Goal: Task Accomplishment & Management: Complete application form

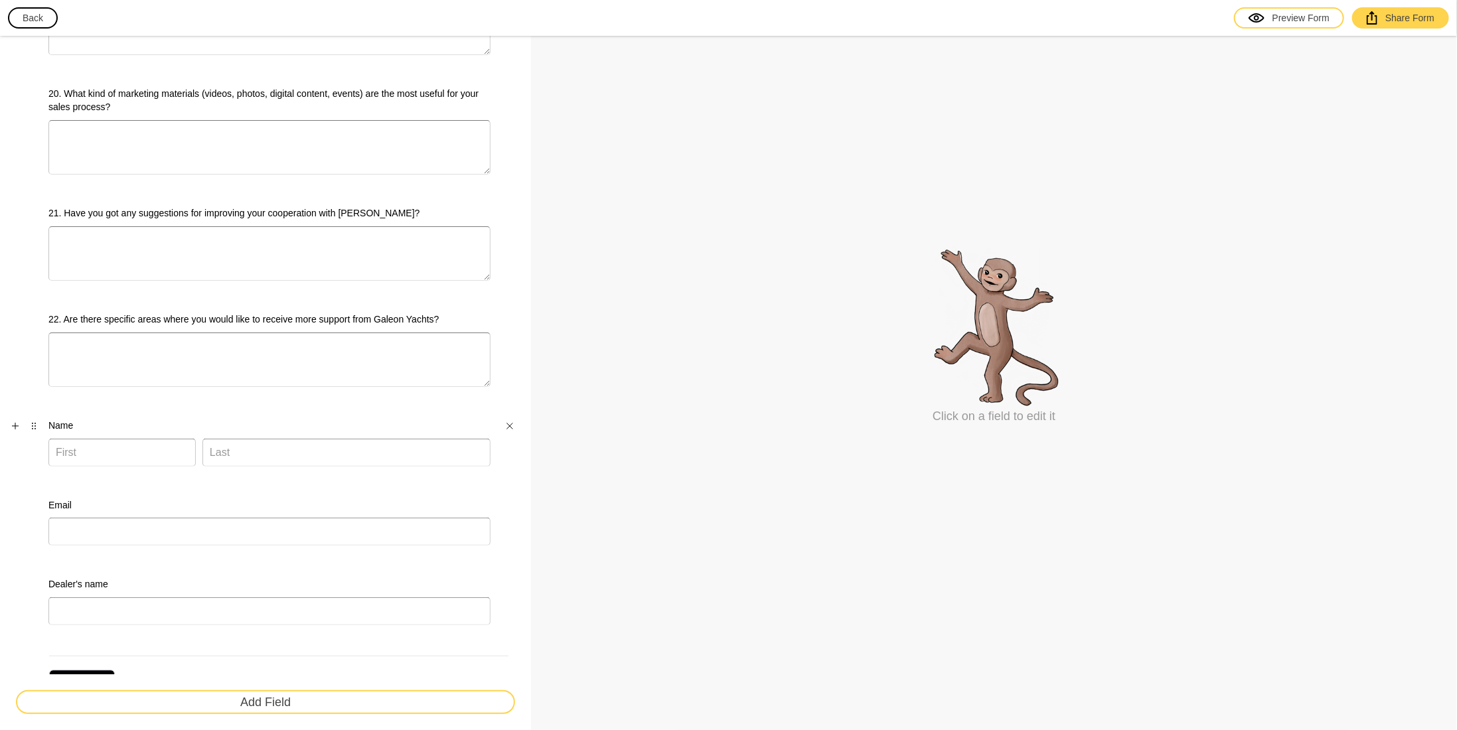
scroll to position [2072, 0]
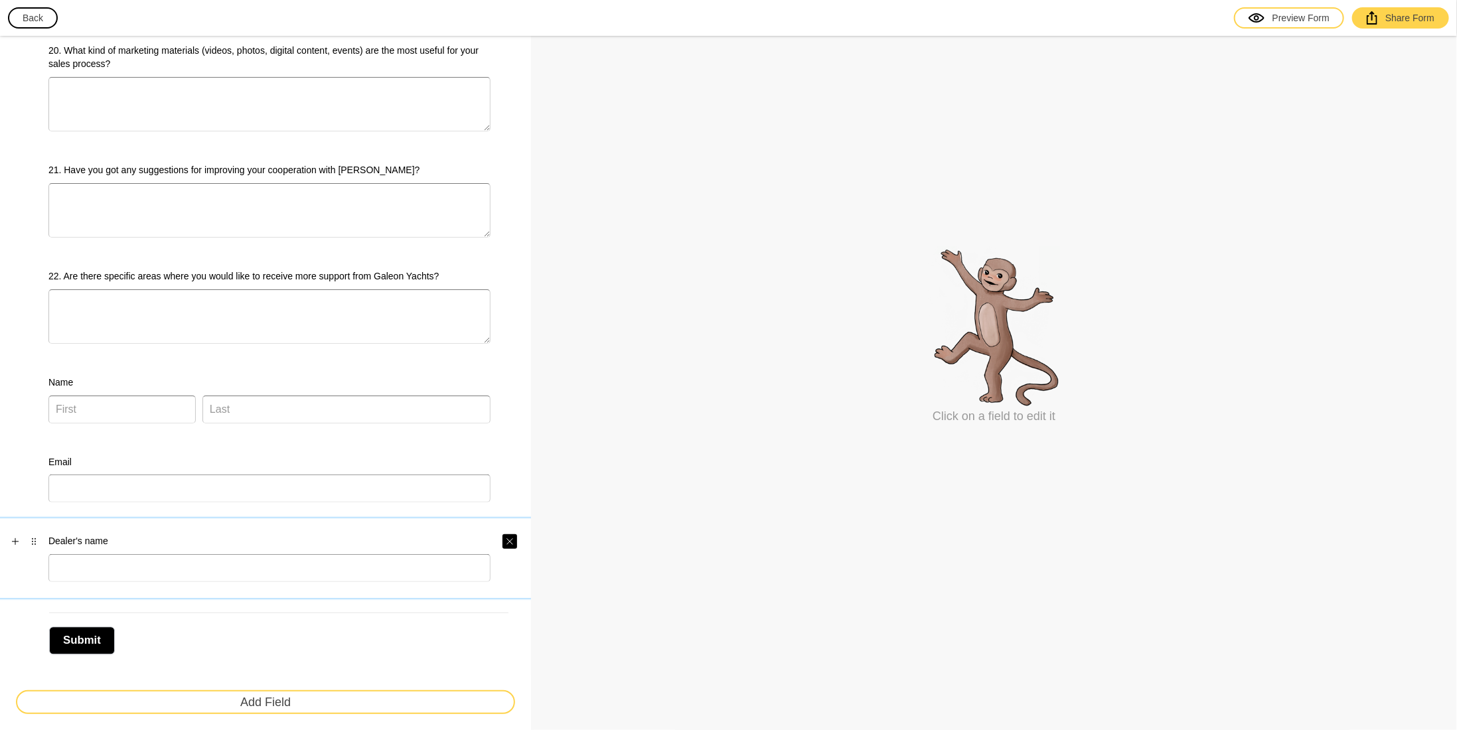
click at [504, 534] on button "button" at bounding box center [509, 541] width 15 height 15
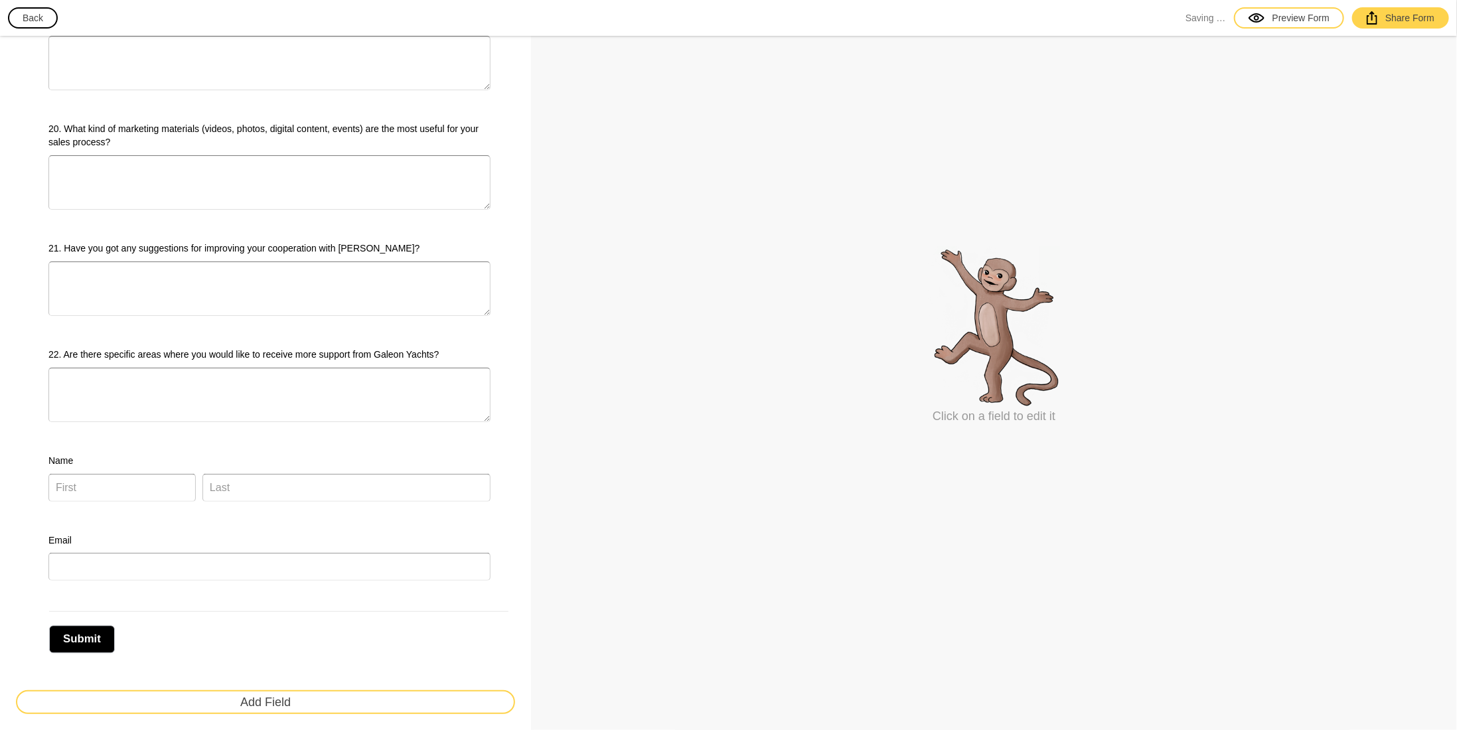
click at [455, 538] on div "Email" at bounding box center [269, 558] width 442 height 48
select select "large"
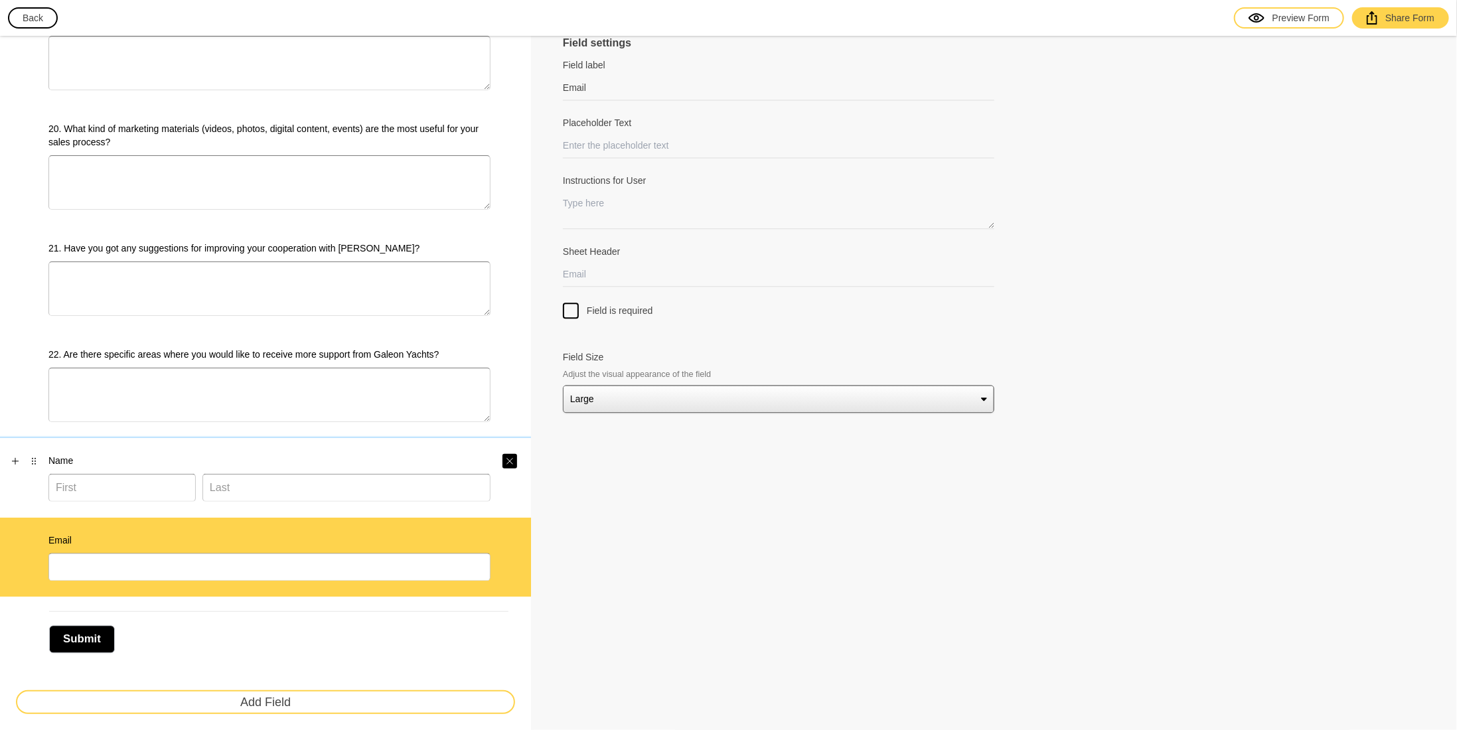
click at [506, 454] on button "button" at bounding box center [509, 461] width 15 height 15
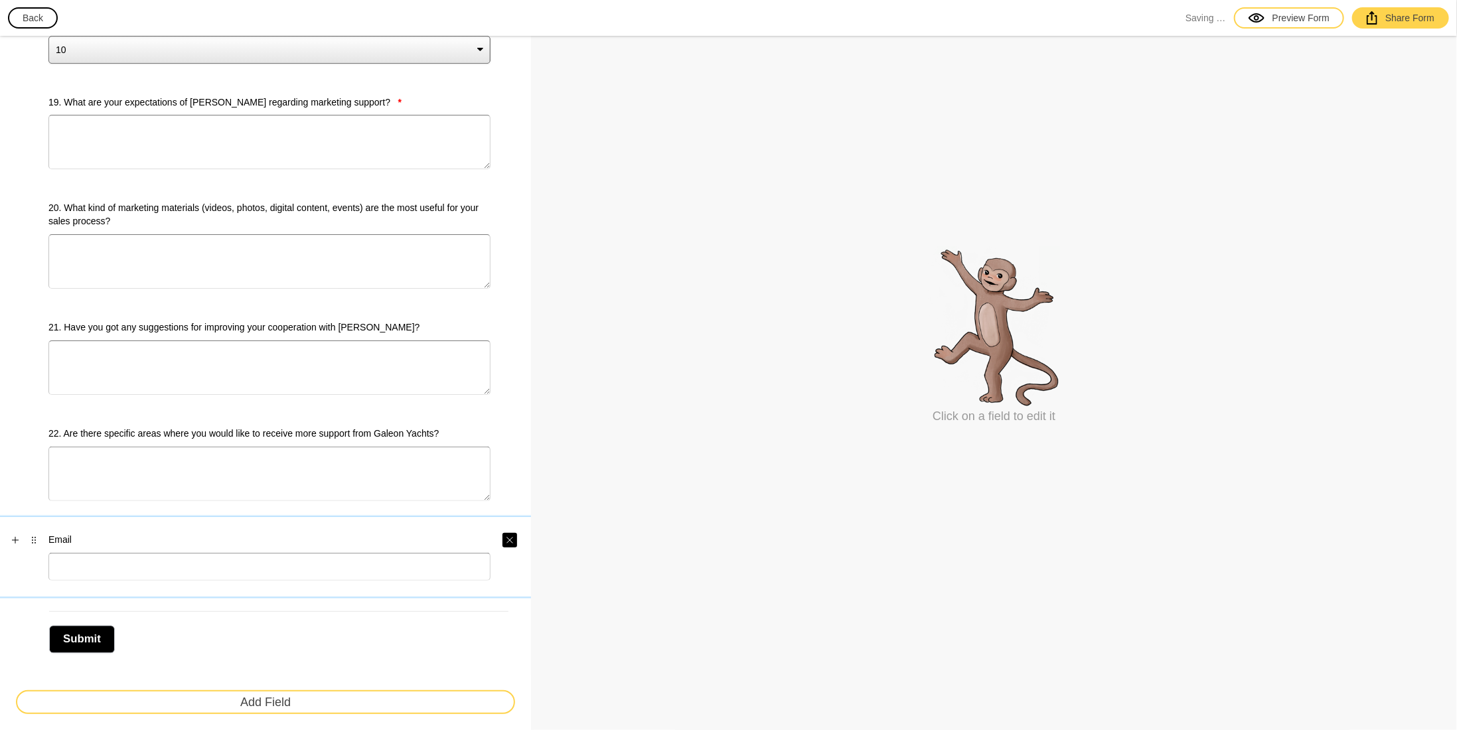
click at [510, 536] on icon "Close" at bounding box center [510, 540] width 8 height 8
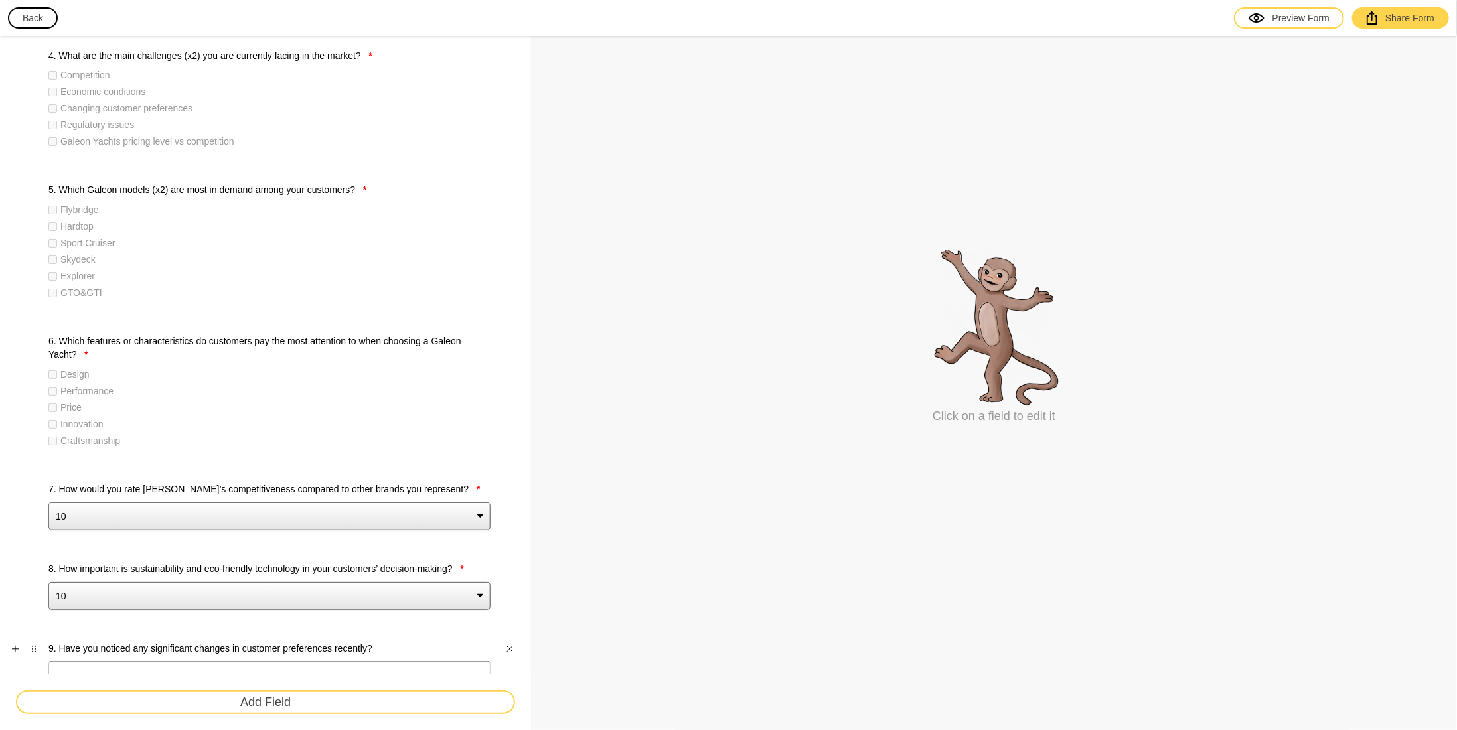
scroll to position [176, 0]
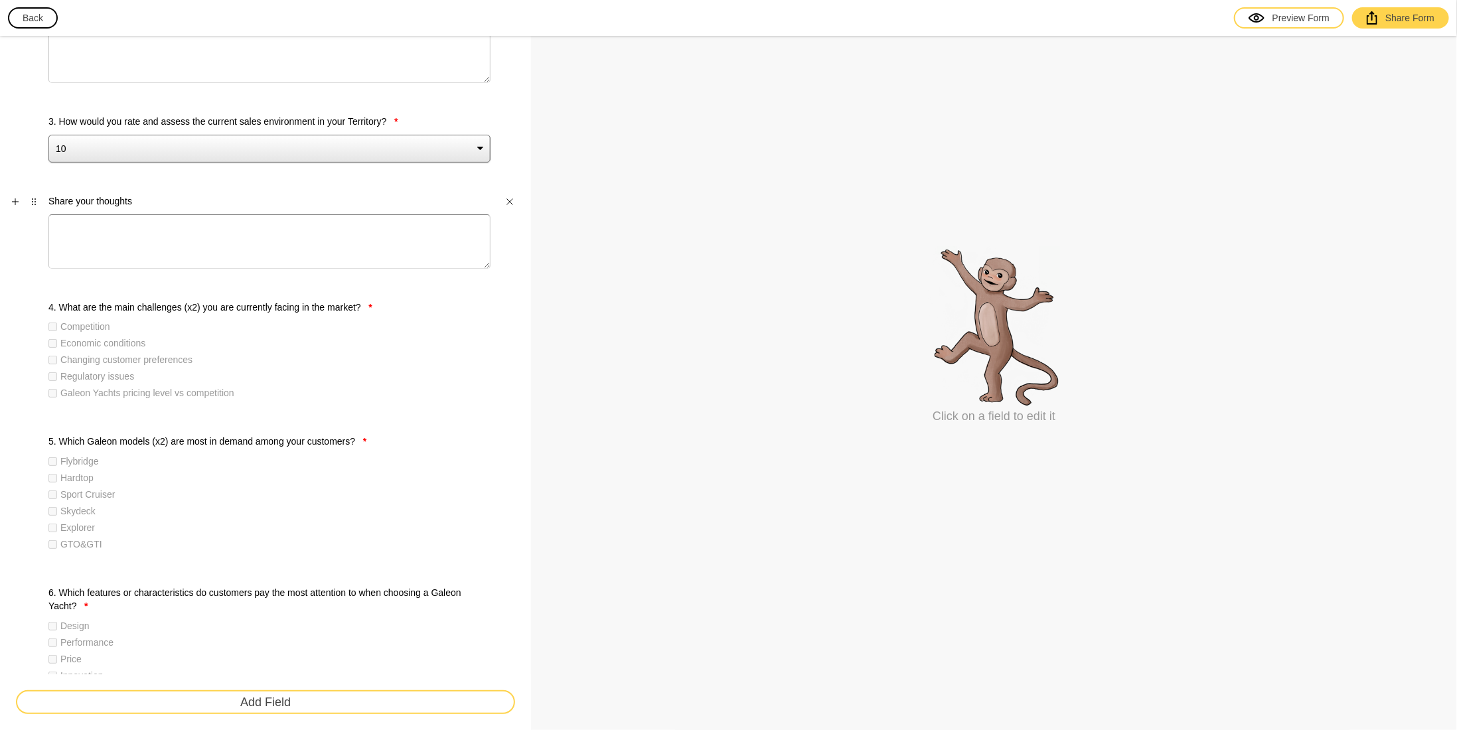
click at [117, 200] on label "Share your thoughts" at bounding box center [269, 200] width 442 height 13
select select "large"
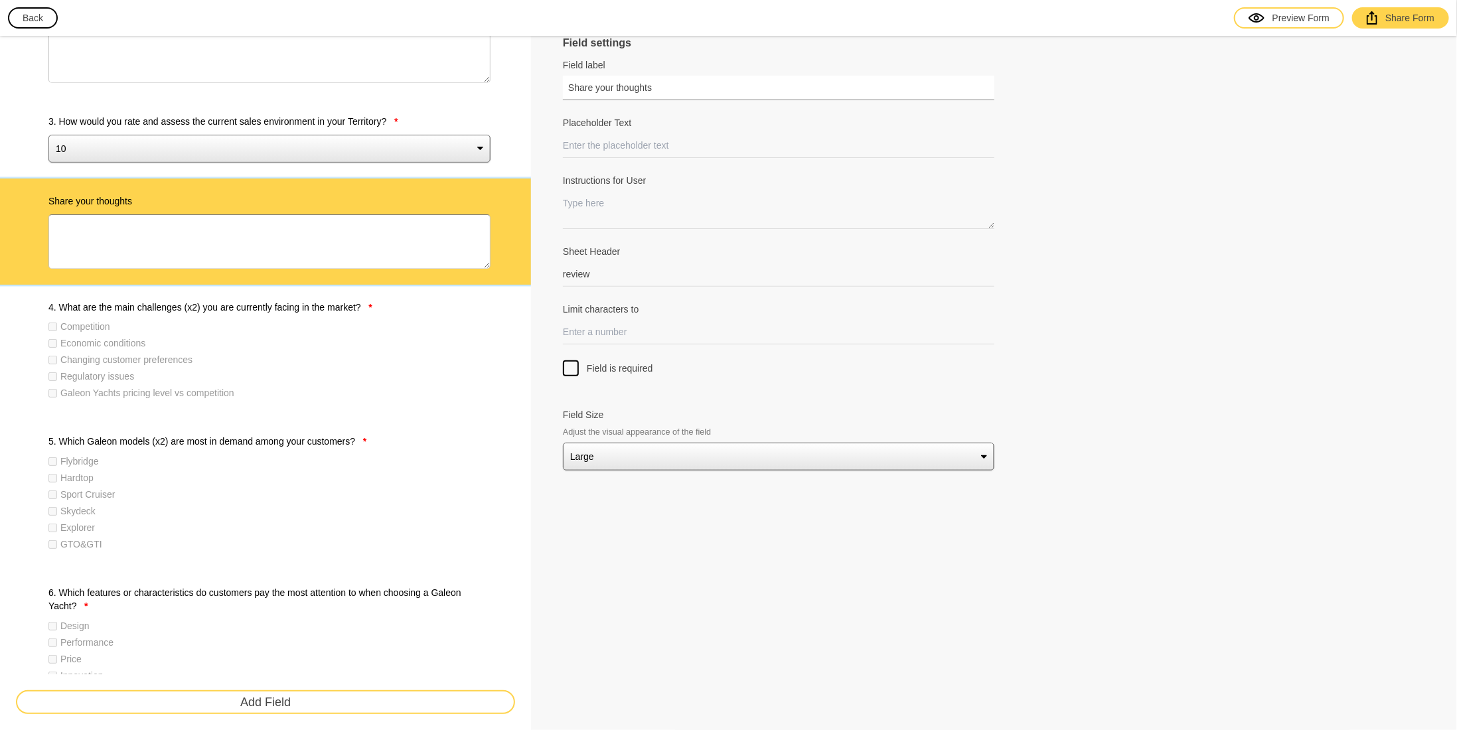
click at [569, 84] on input "Share your thoughts" at bounding box center [778, 88] width 431 height 25
click at [713, 62] on label "Field label" at bounding box center [778, 64] width 431 height 13
click at [713, 76] on input "Please share your thoughts" at bounding box center [778, 88] width 431 height 25
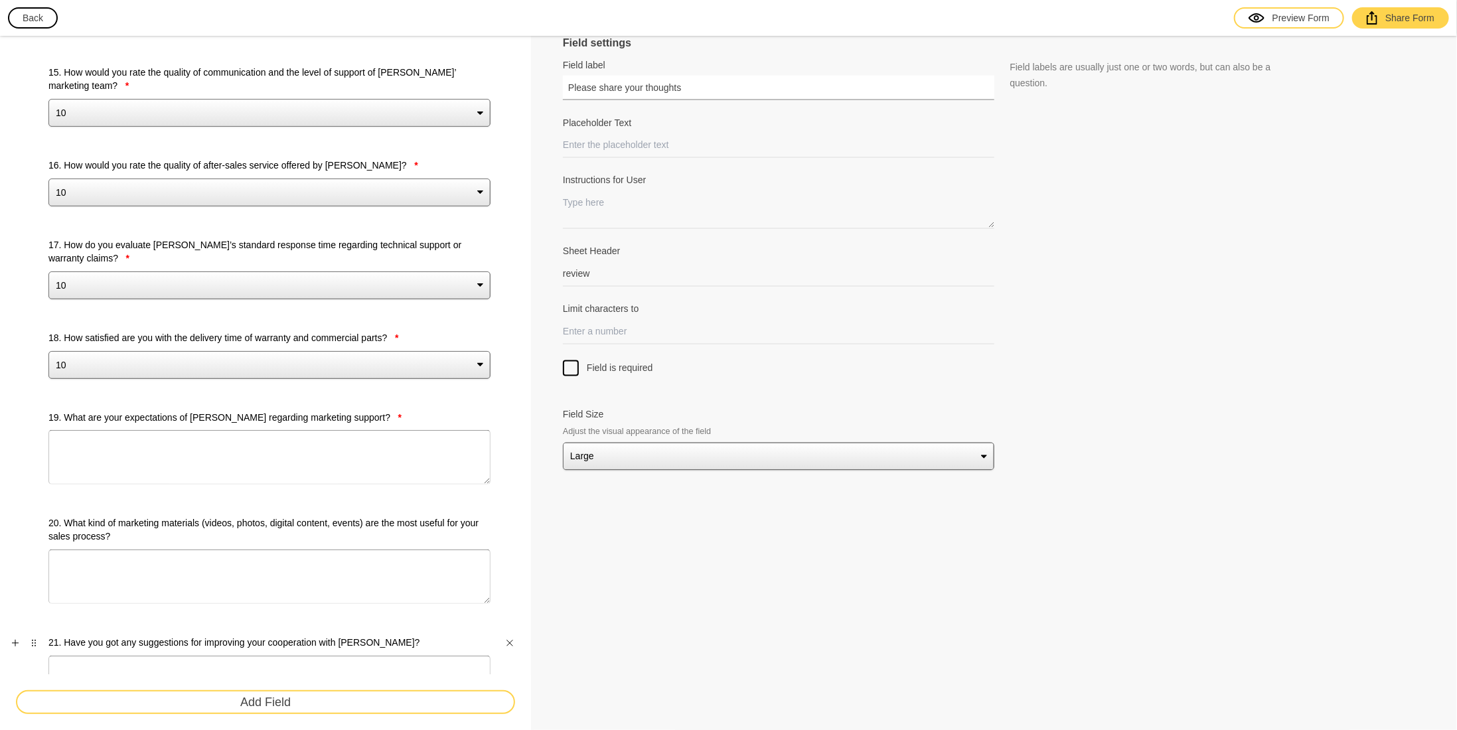
scroll to position [1836, 0]
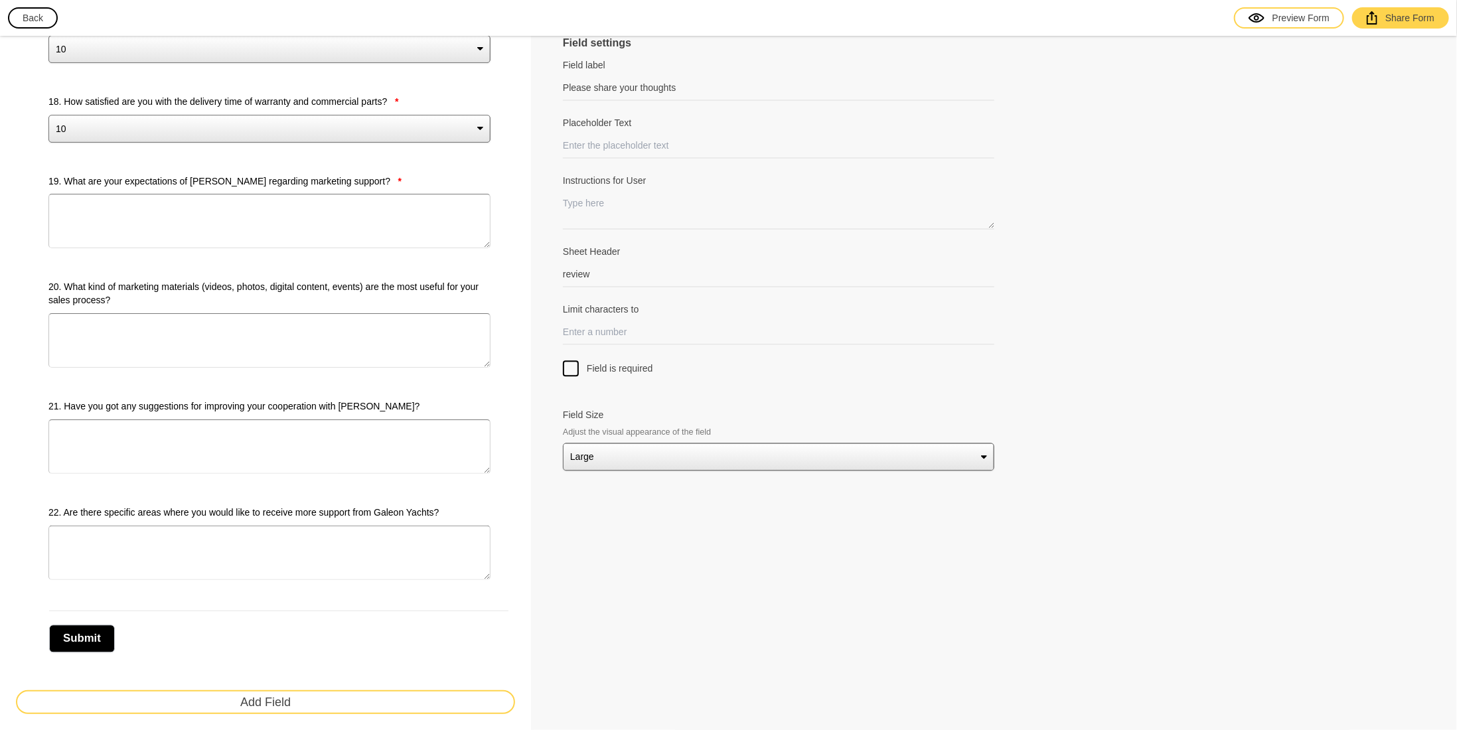
click at [512, 604] on div "Submit" at bounding box center [265, 631] width 499 height 55
click at [512, 572] on div "22. Are there specific areas where you would like to receive more support from …" at bounding box center [265, 543] width 531 height 106
type input "22. Are there specific areas where you would like to receive more support from …"
type input "more_support"
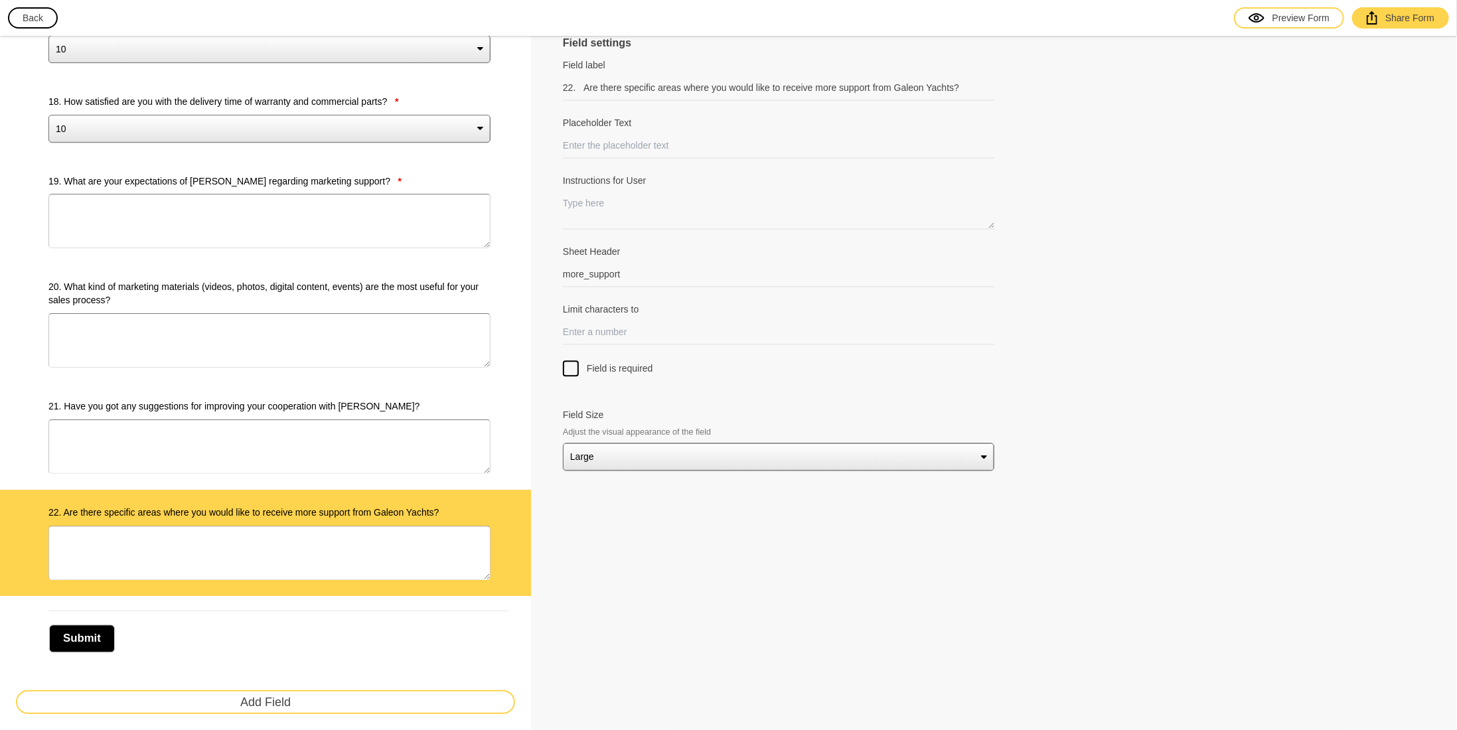
click at [427, 699] on button "Add Field" at bounding box center [265, 702] width 499 height 24
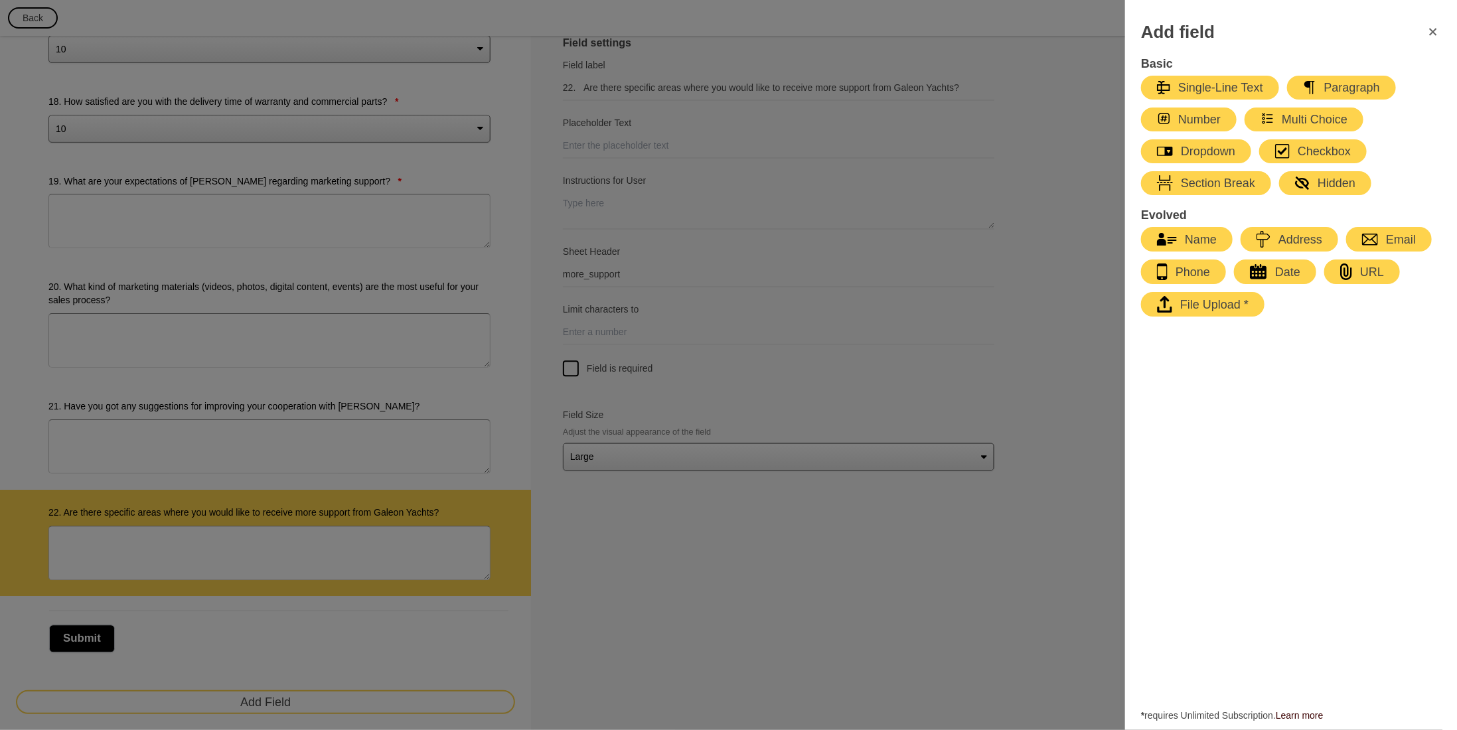
click at [1293, 119] on div "Multi Choice" at bounding box center [1303, 119] width 87 height 16
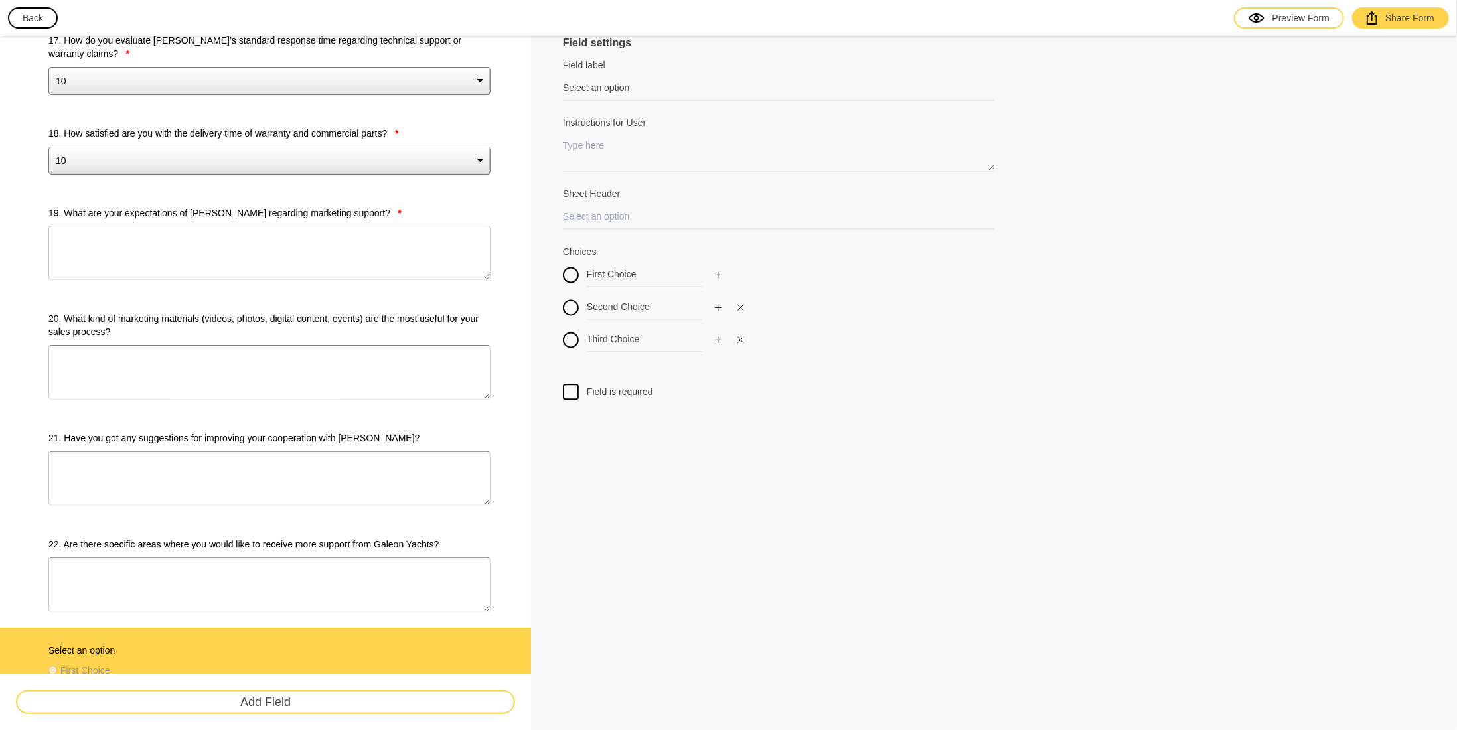
scroll to position [1937, 0]
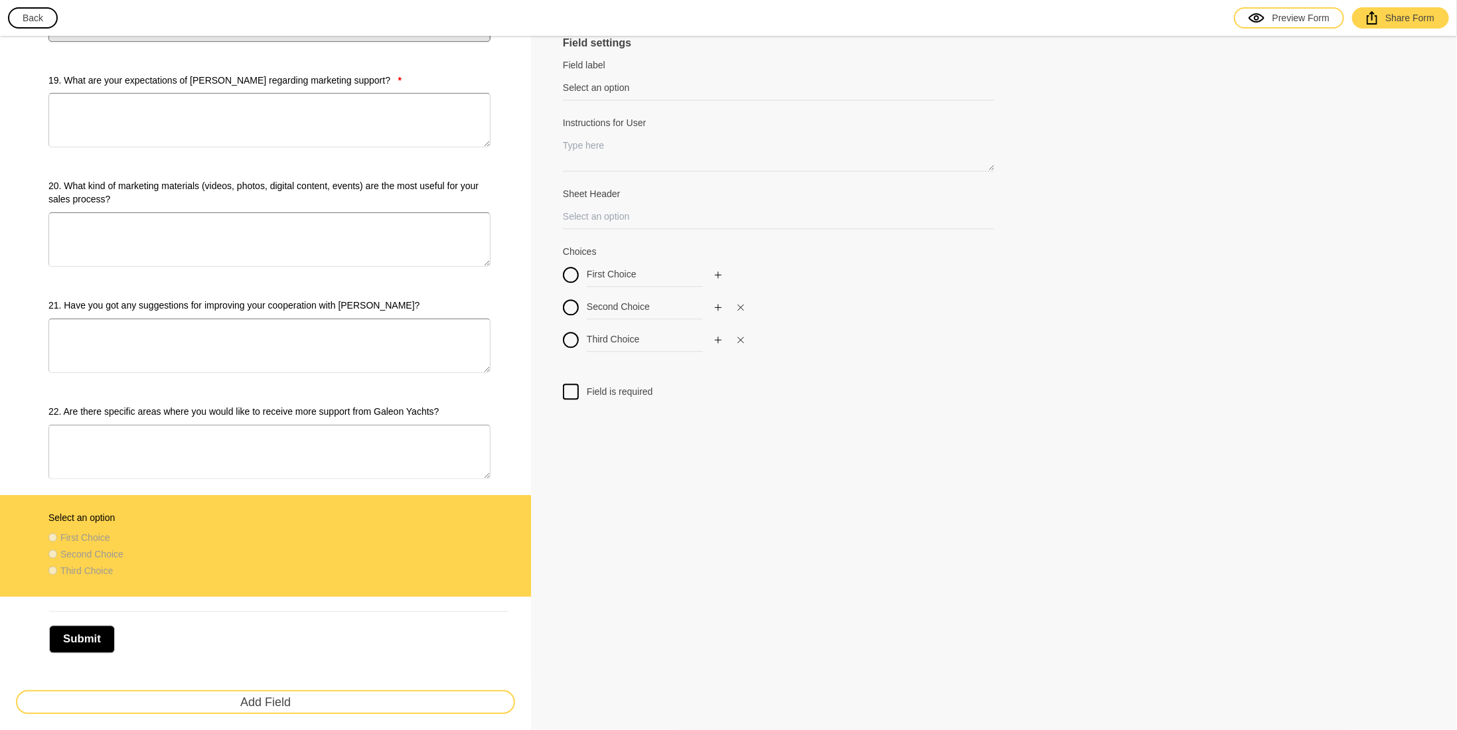
click at [244, 706] on button "Add Field" at bounding box center [265, 702] width 499 height 24
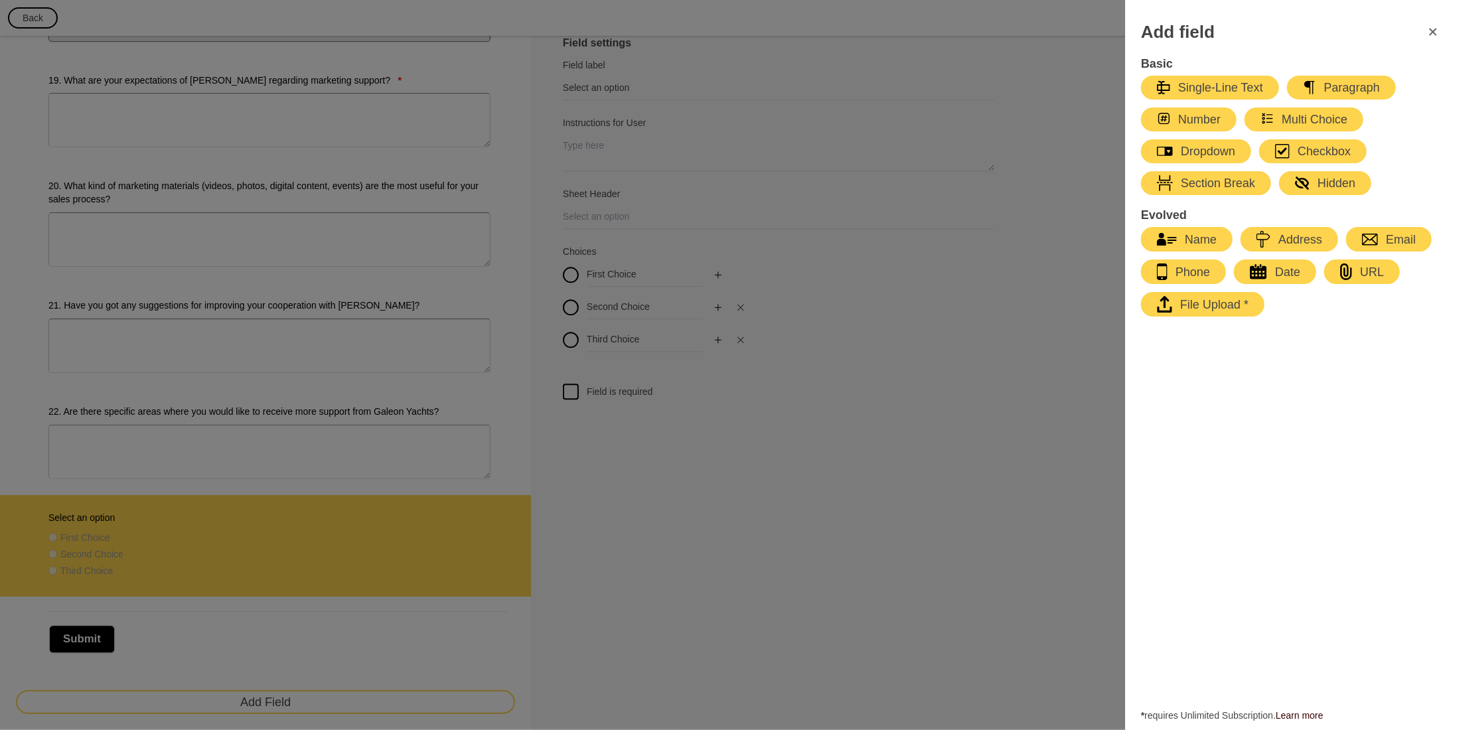
click at [1195, 117] on div "Number" at bounding box center [1189, 119] width 64 height 16
type input "Number"
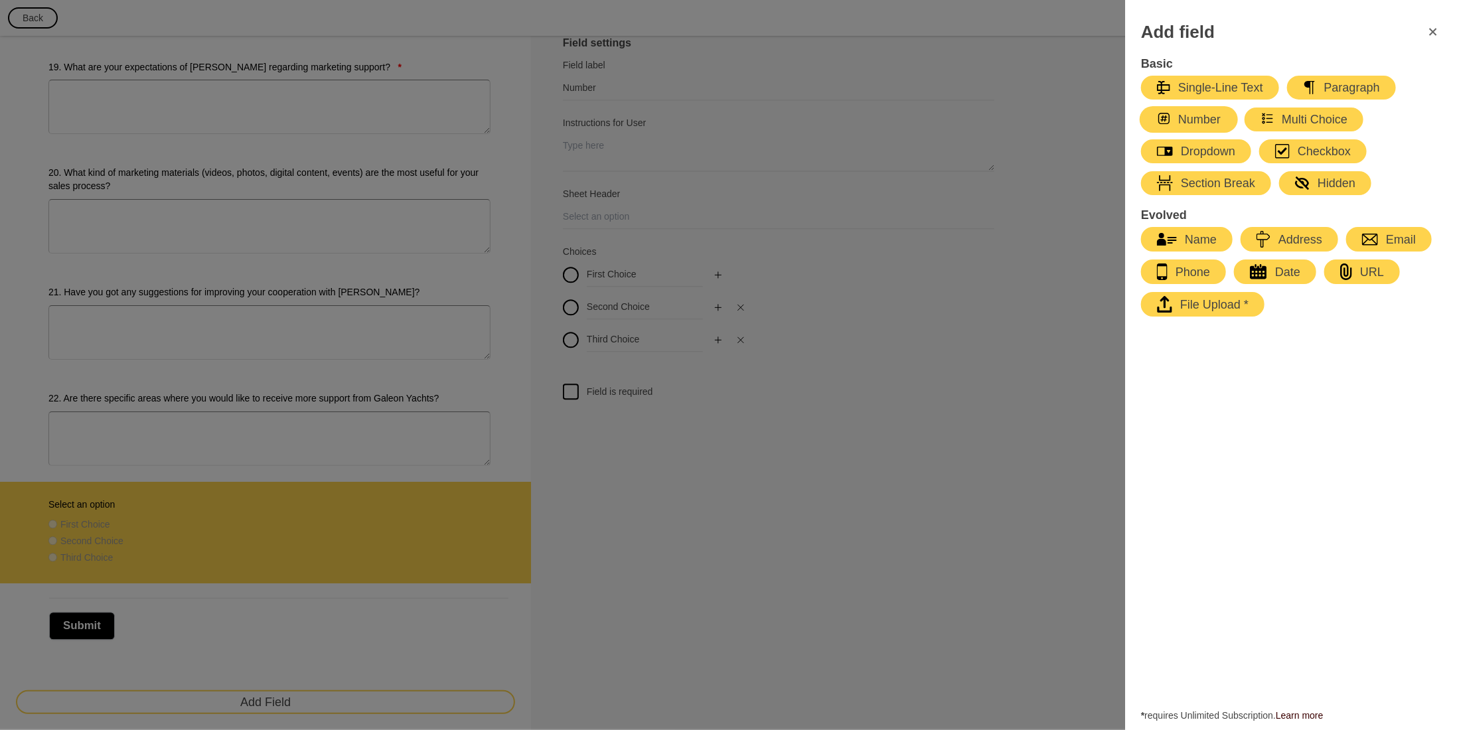
select select "large"
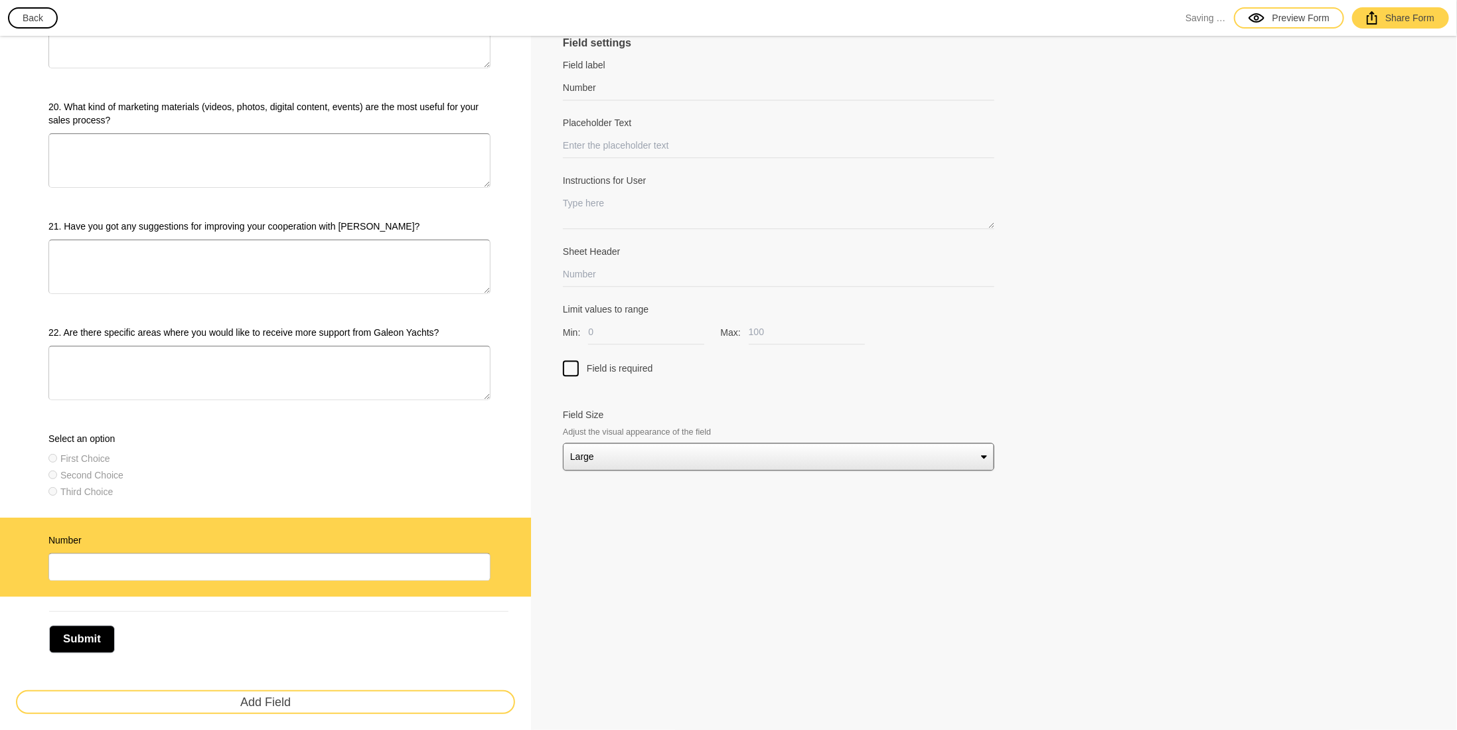
click at [338, 703] on button "Add Field" at bounding box center [265, 702] width 499 height 24
click at [355, 469] on div "First Choice Second Choice Third Choice" at bounding box center [269, 477] width 442 height 50
type input "Select an option"
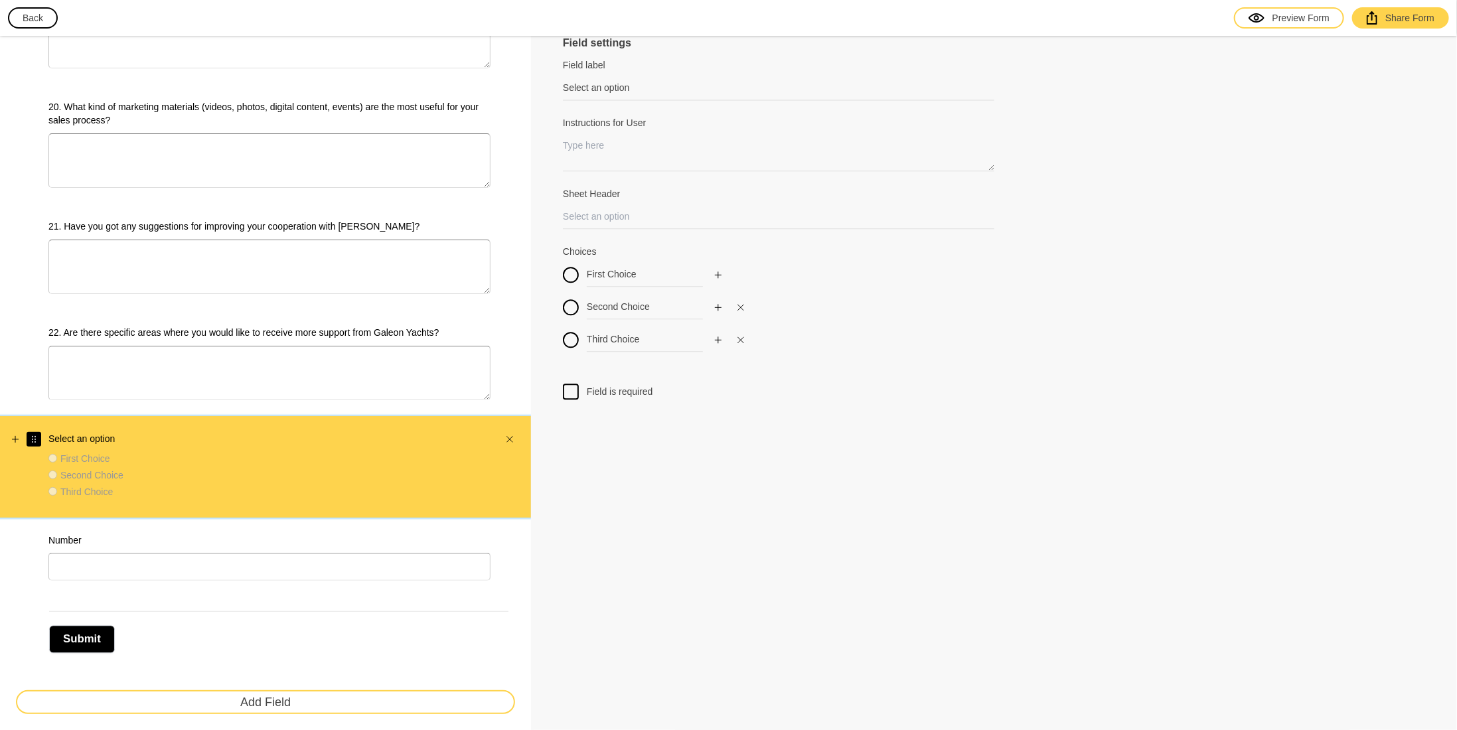
click at [38, 432] on button "button" at bounding box center [34, 439] width 15 height 15
drag, startPoint x: 652, startPoint y: 268, endPoint x: 447, endPoint y: 283, distance: 205.6
type input "1"
drag, startPoint x: 658, startPoint y: 307, endPoint x: 534, endPoint y: 323, distance: 125.1
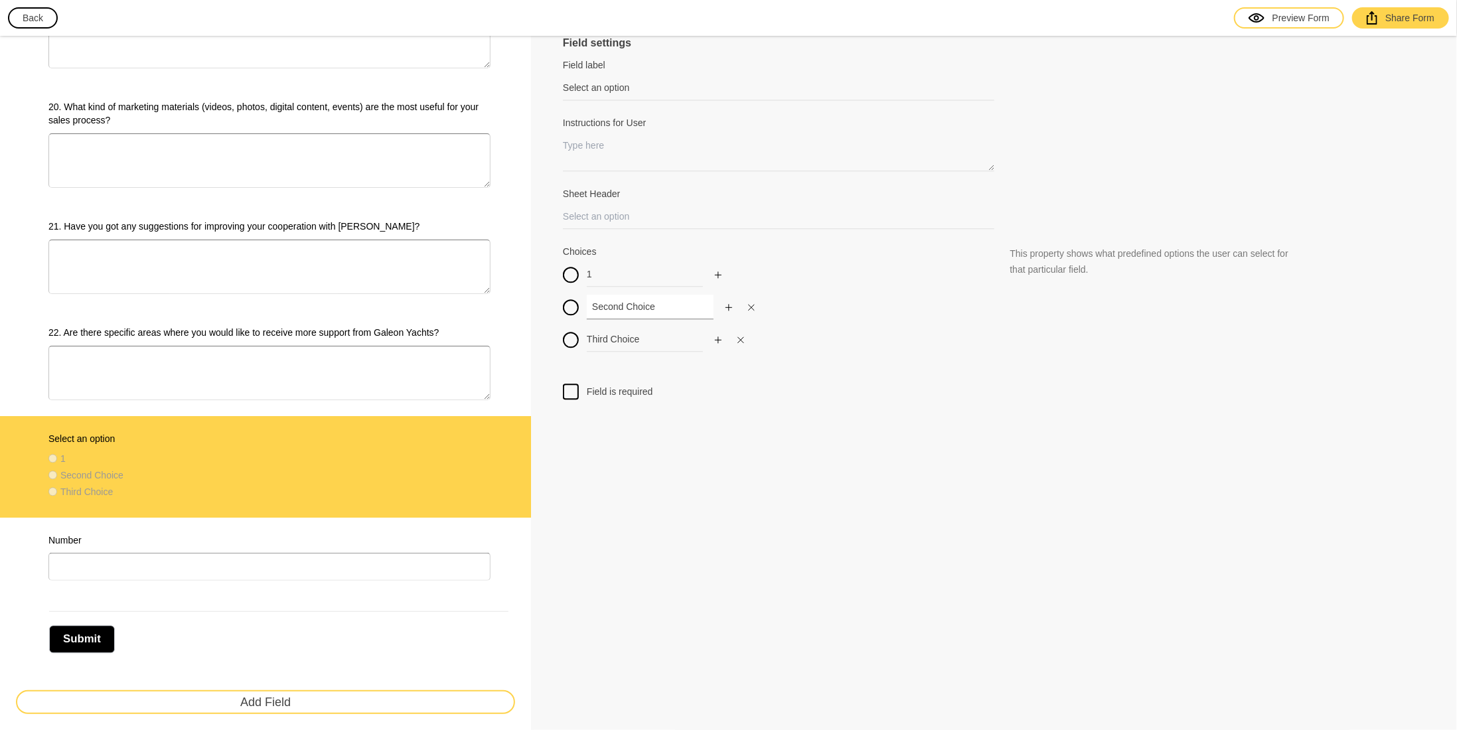
type input "2"
type input "3"
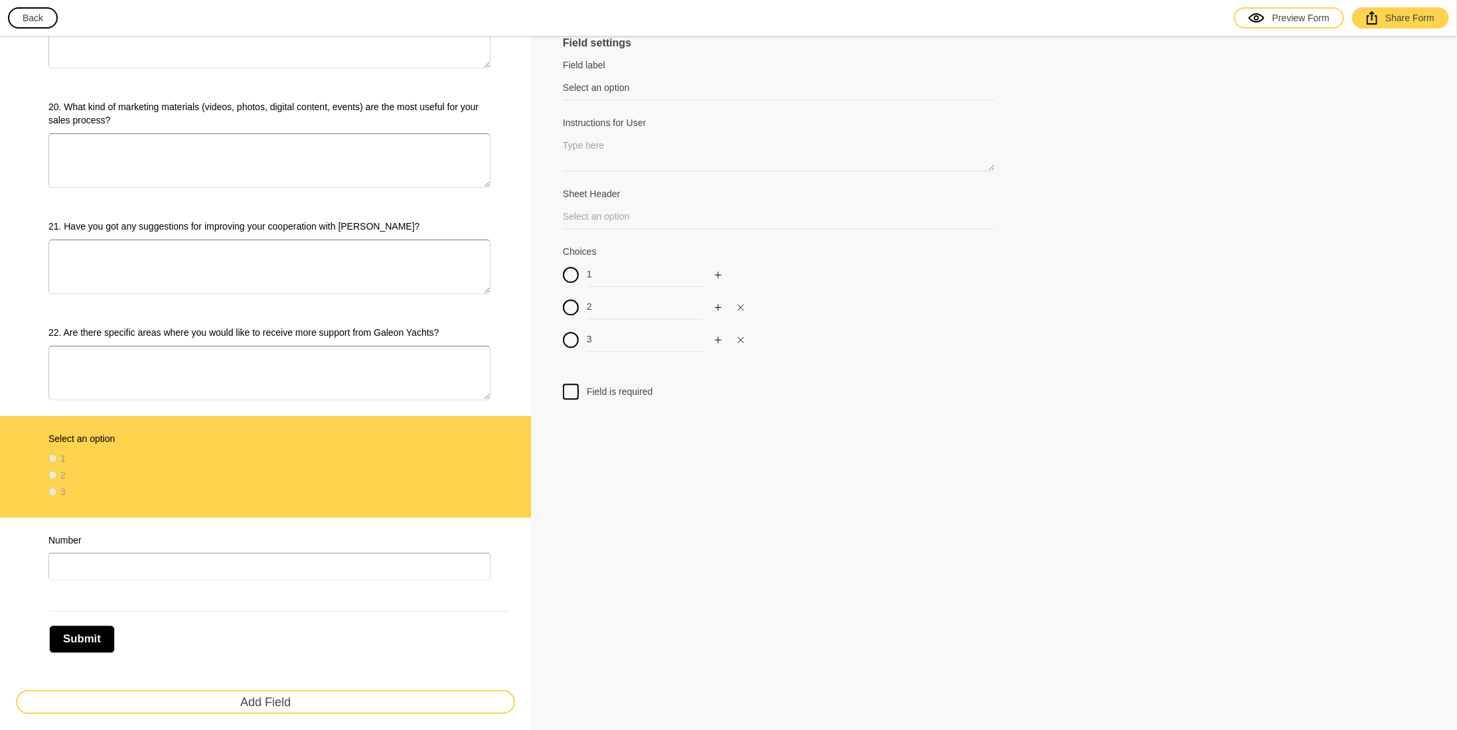
click at [281, 703] on button "Add Field" at bounding box center [265, 702] width 499 height 24
click at [272, 518] on div "Number" at bounding box center [265, 558] width 531 height 80
type input "Number"
select select "large"
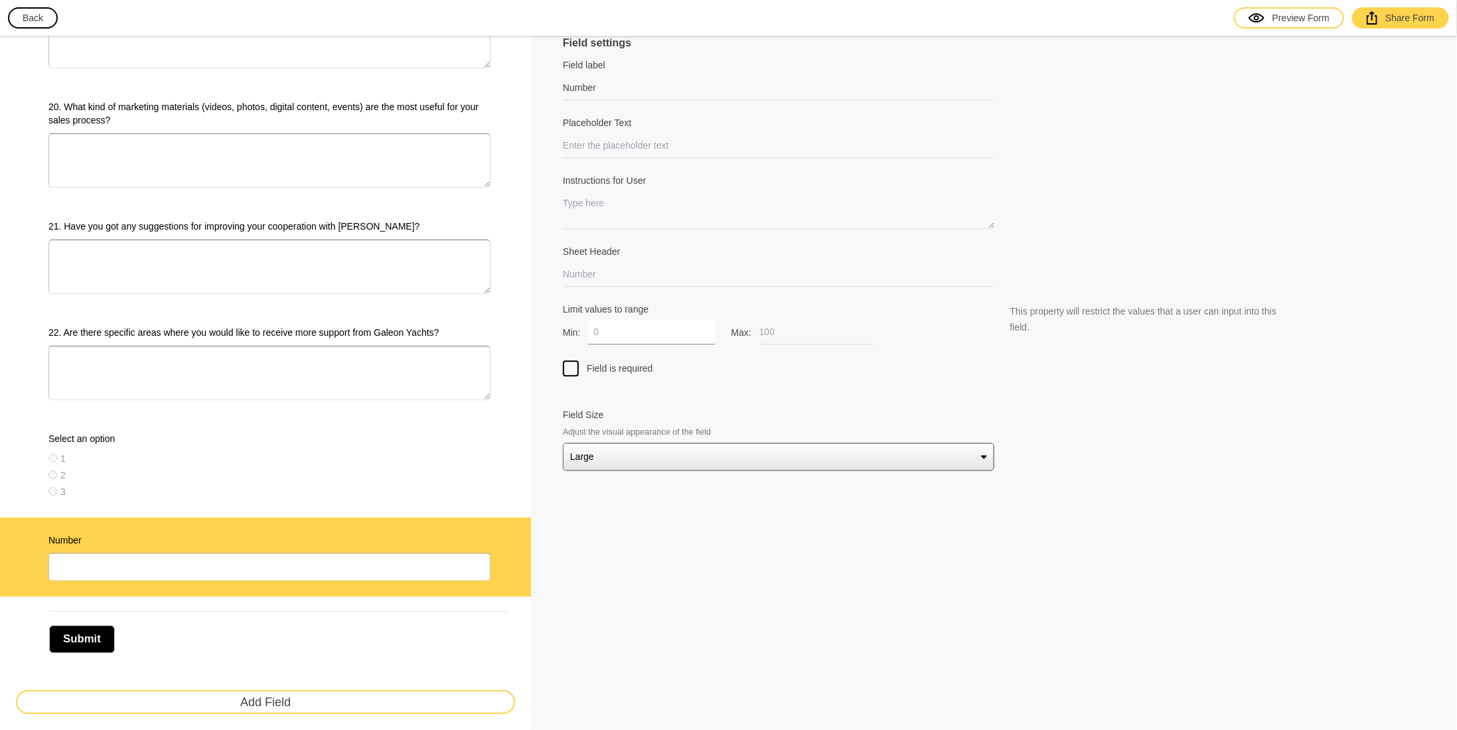
drag, startPoint x: 616, startPoint y: 331, endPoint x: 559, endPoint y: 336, distance: 56.7
type input "1"
click at [792, 336] on input "Limit values to range" at bounding box center [812, 332] width 127 height 25
type input "10"
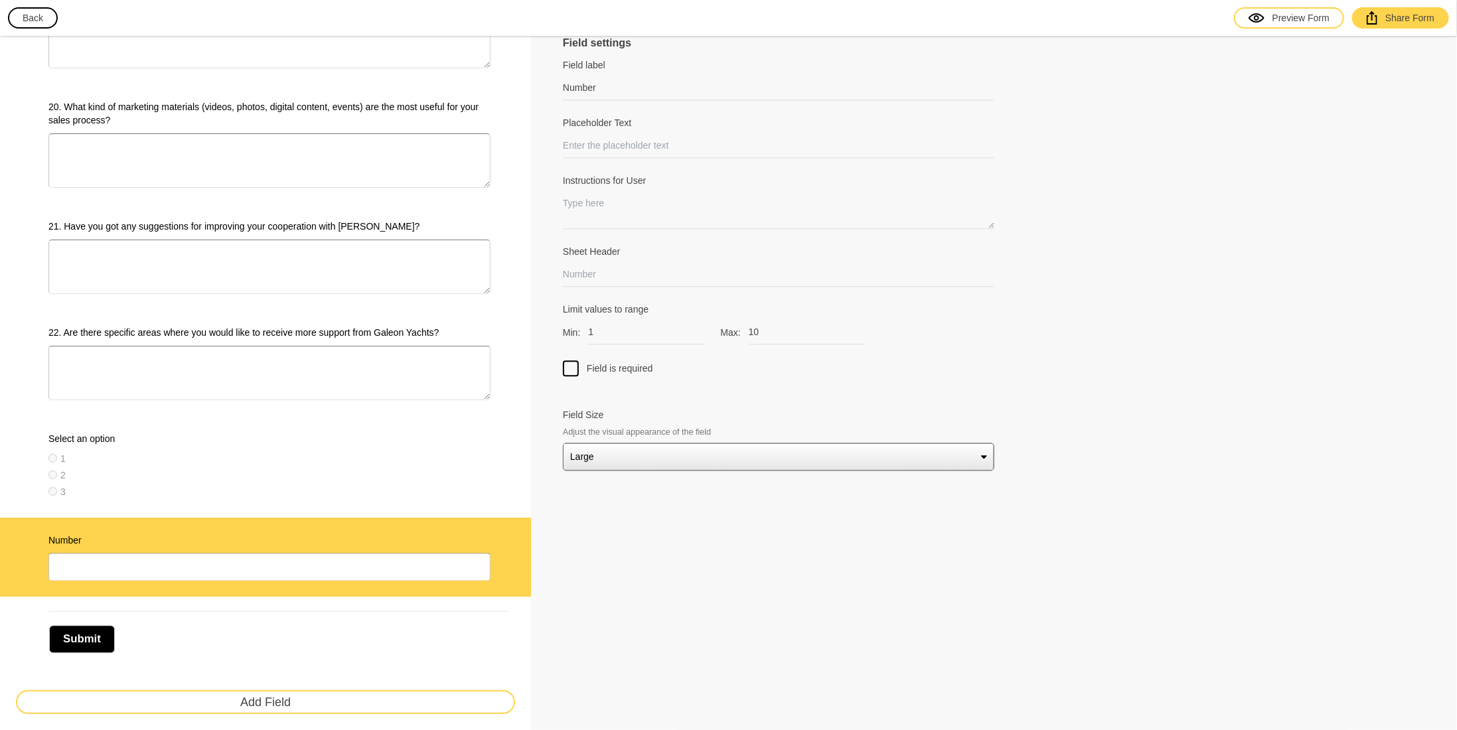
click at [315, 485] on div "3" at bounding box center [269, 491] width 442 height 13
type input "Select an option"
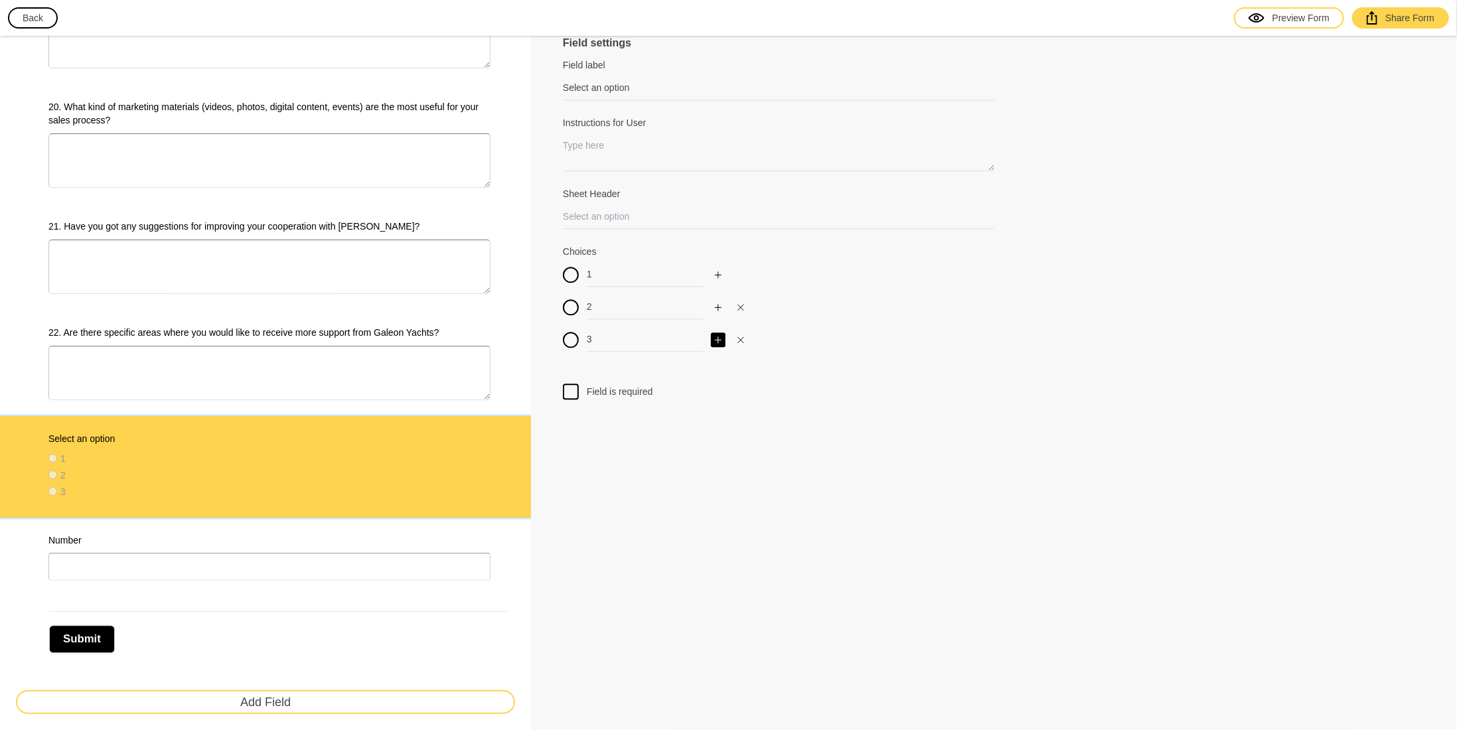
click at [714, 338] on icon "Add" at bounding box center [718, 340] width 8 height 8
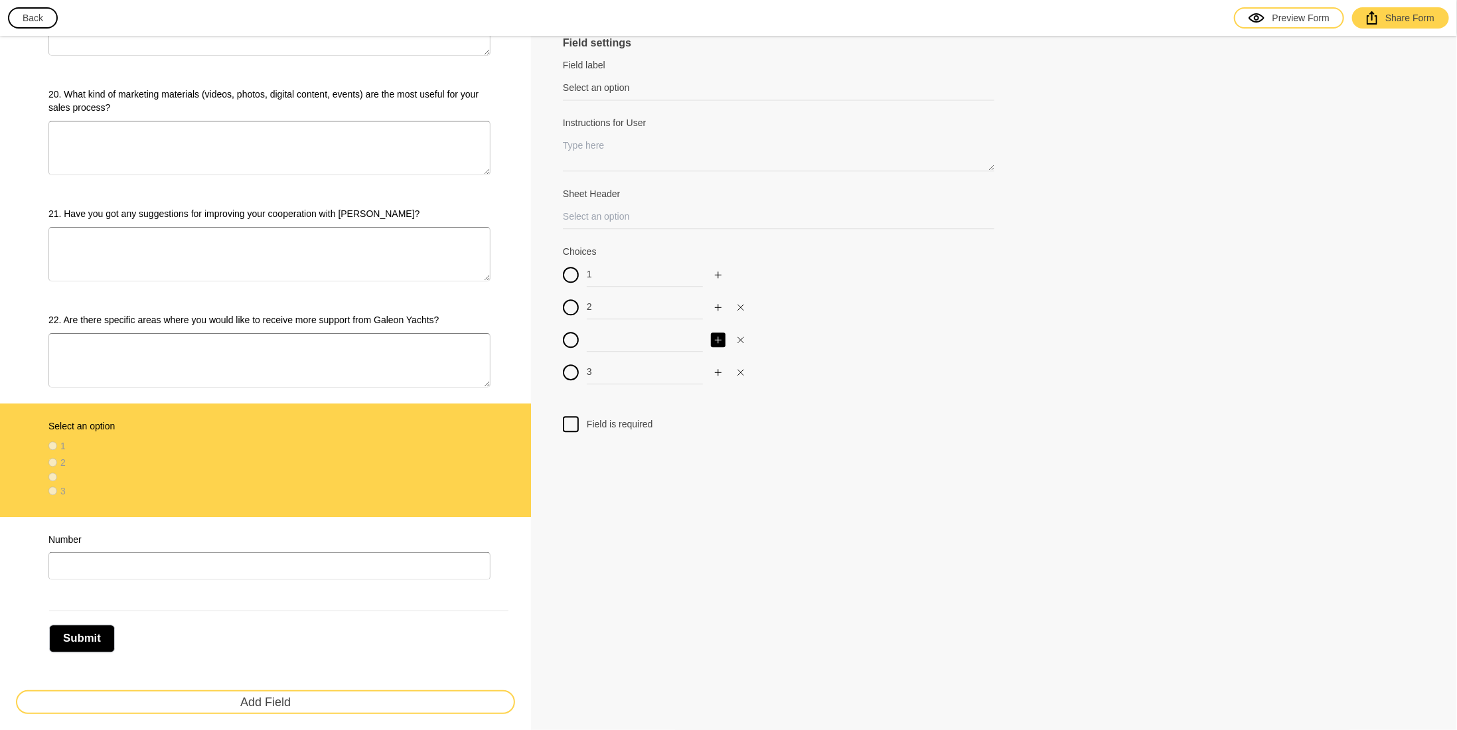
click at [714, 338] on icon "Add" at bounding box center [718, 340] width 8 height 8
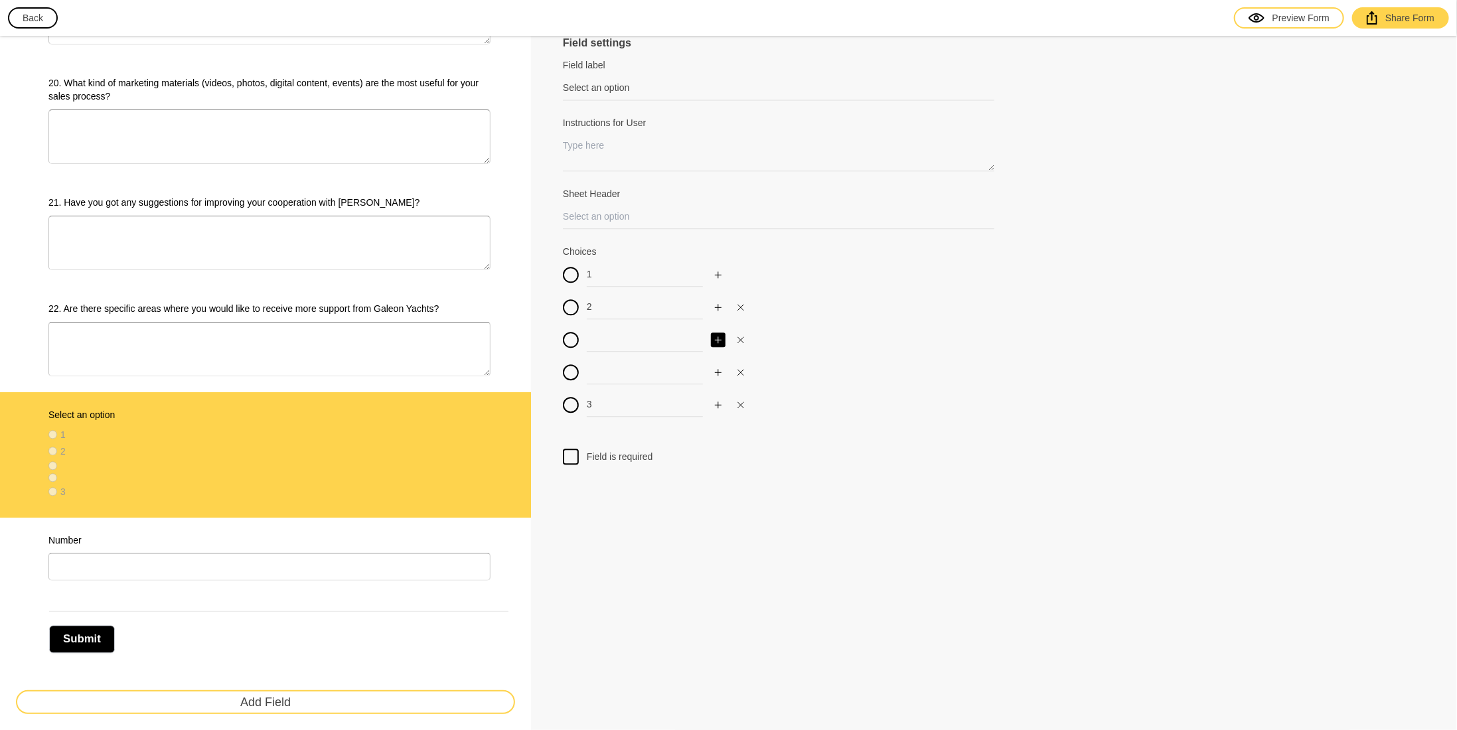
click at [714, 338] on icon "Add" at bounding box center [718, 340] width 8 height 8
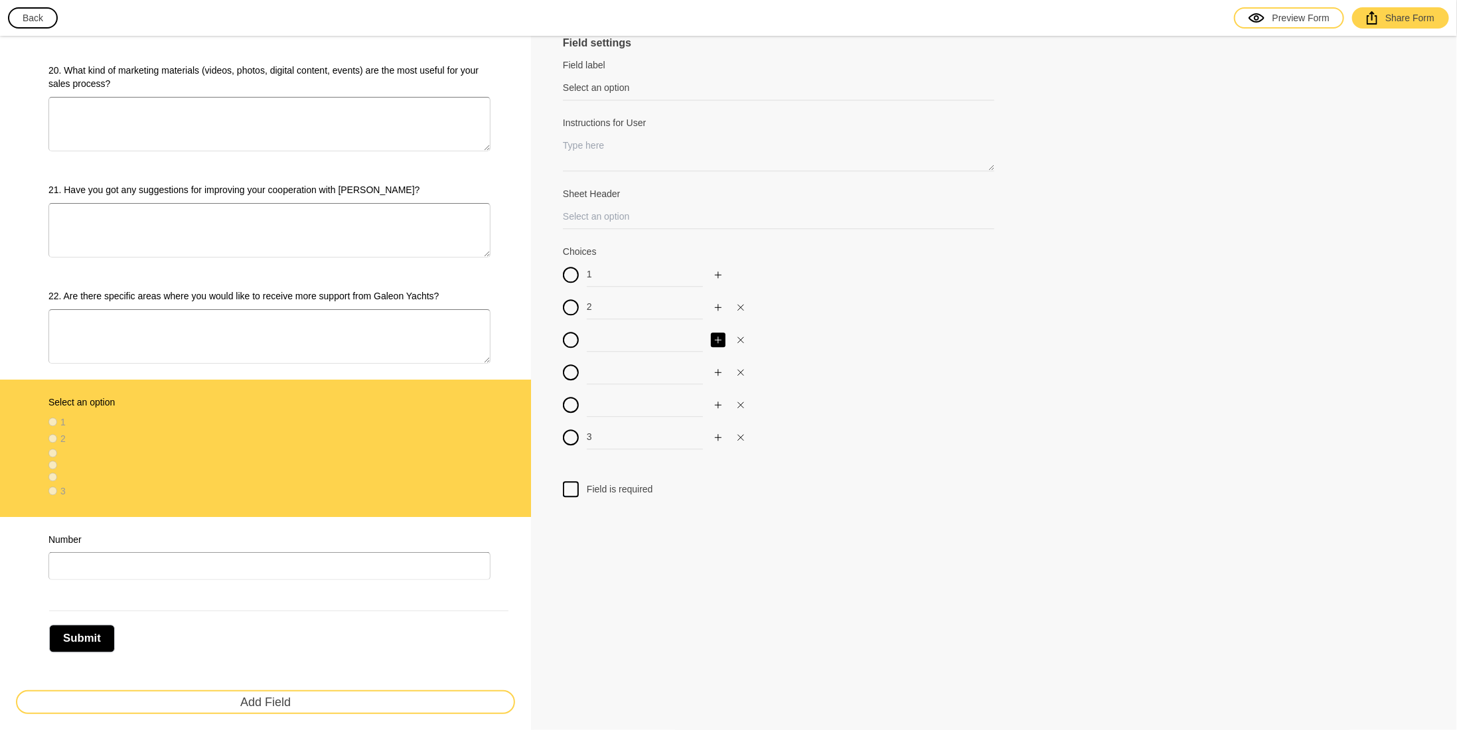
click at [714, 338] on icon "Add" at bounding box center [718, 340] width 8 height 8
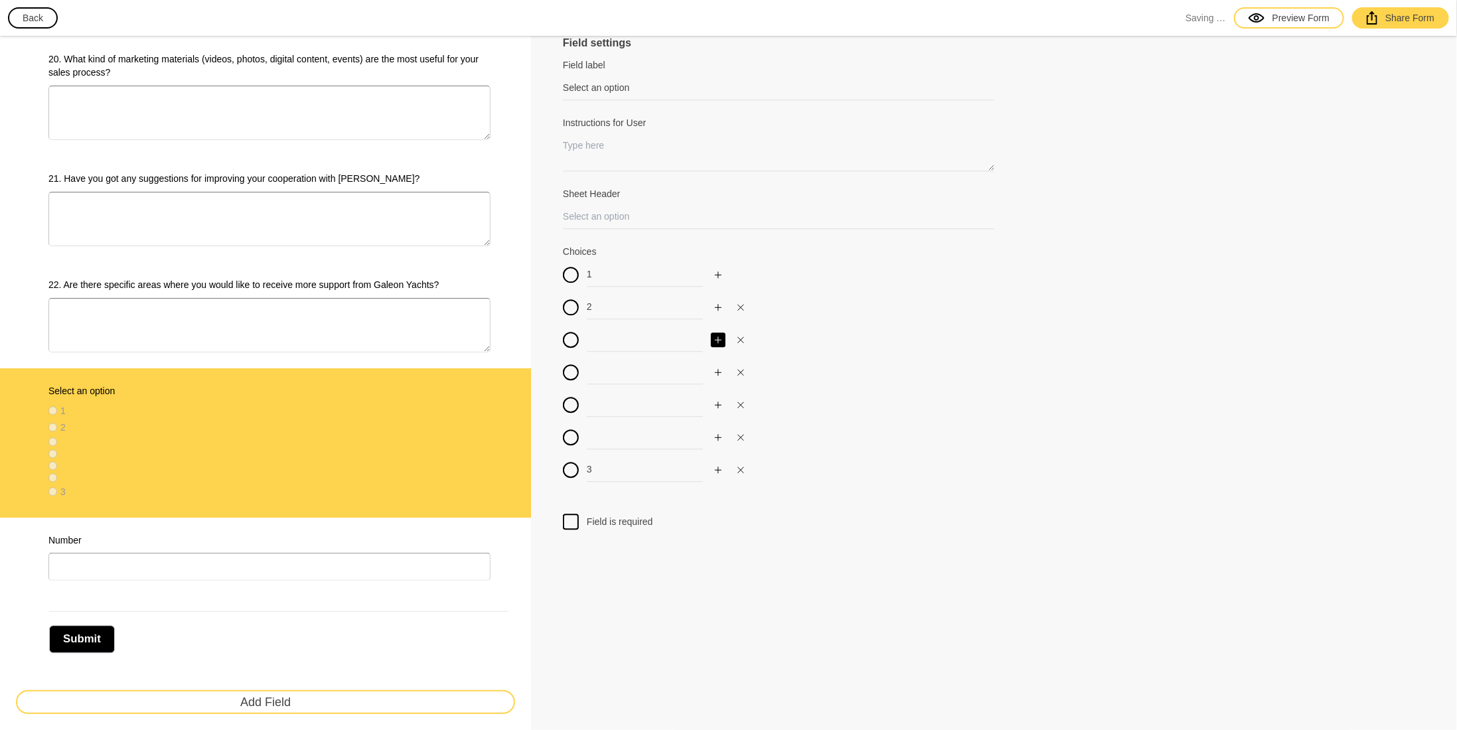
click at [714, 338] on icon "Add" at bounding box center [718, 340] width 8 height 8
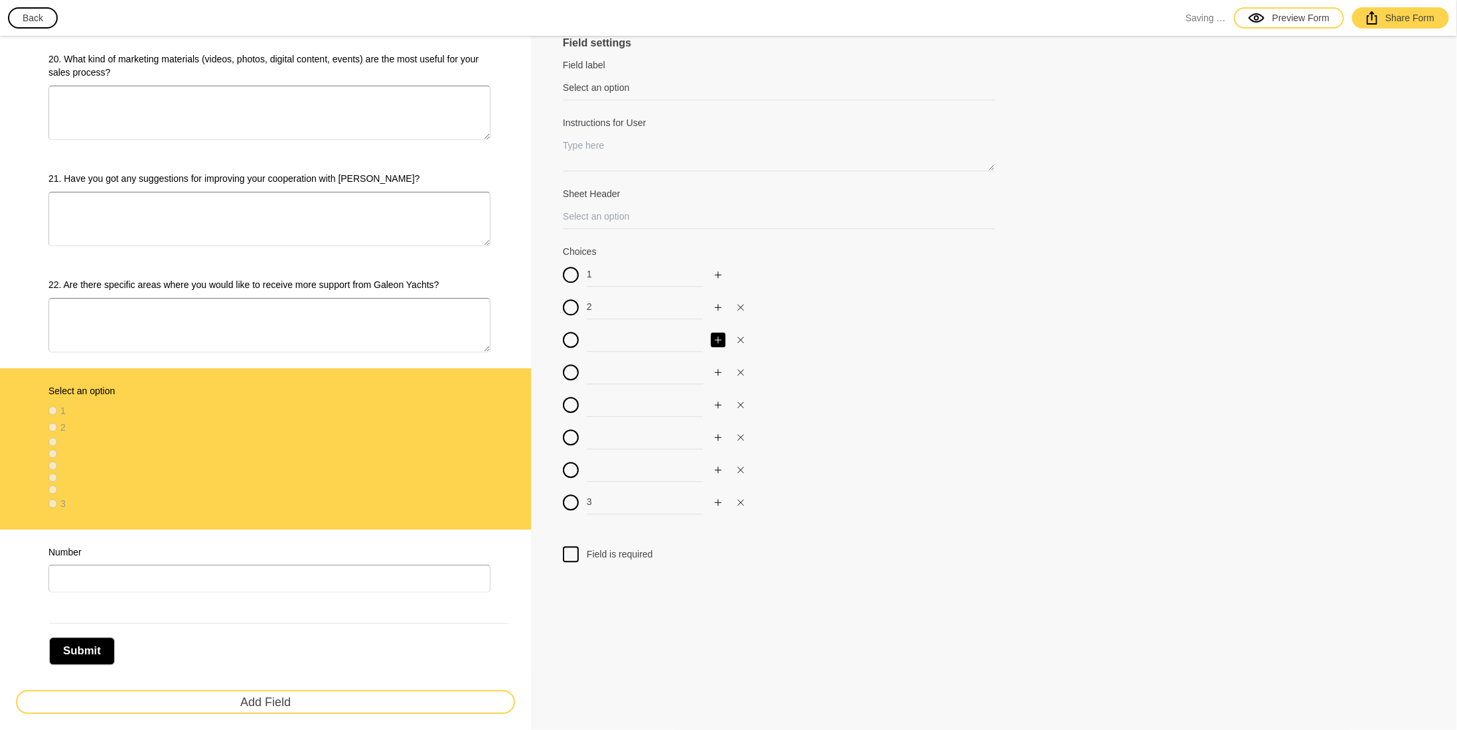
scroll to position [2076, 0]
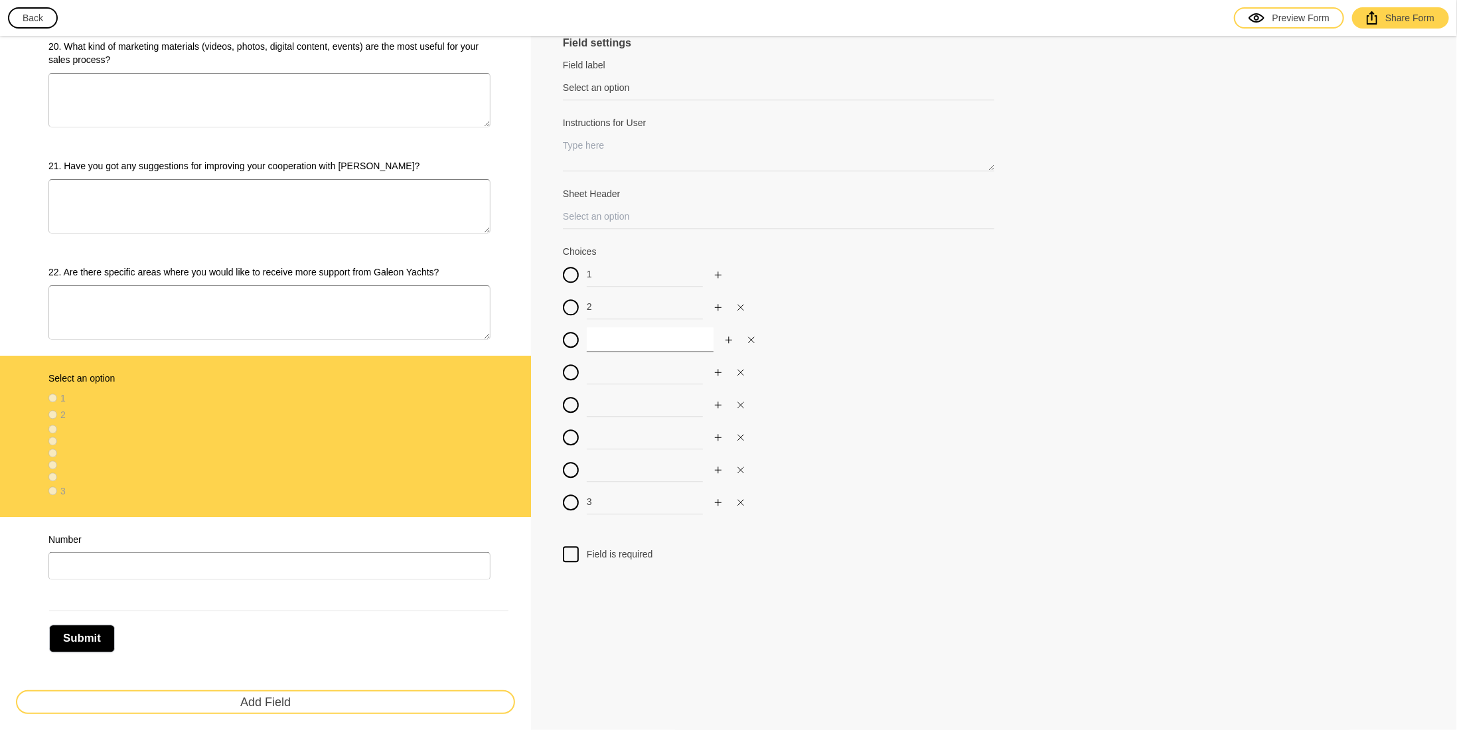
click at [665, 345] on input at bounding box center [650, 339] width 127 height 25
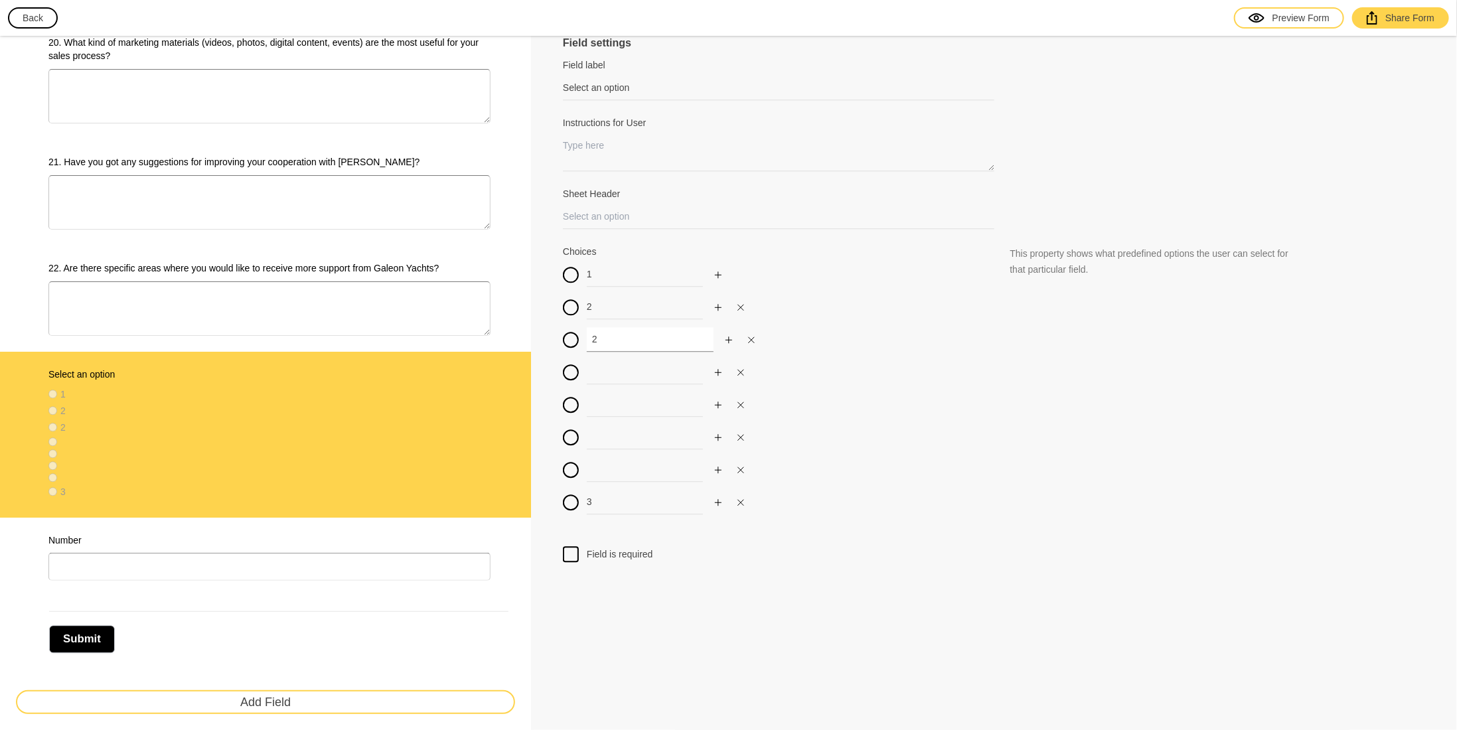
type input "2"
click at [626, 371] on input at bounding box center [650, 372] width 127 height 25
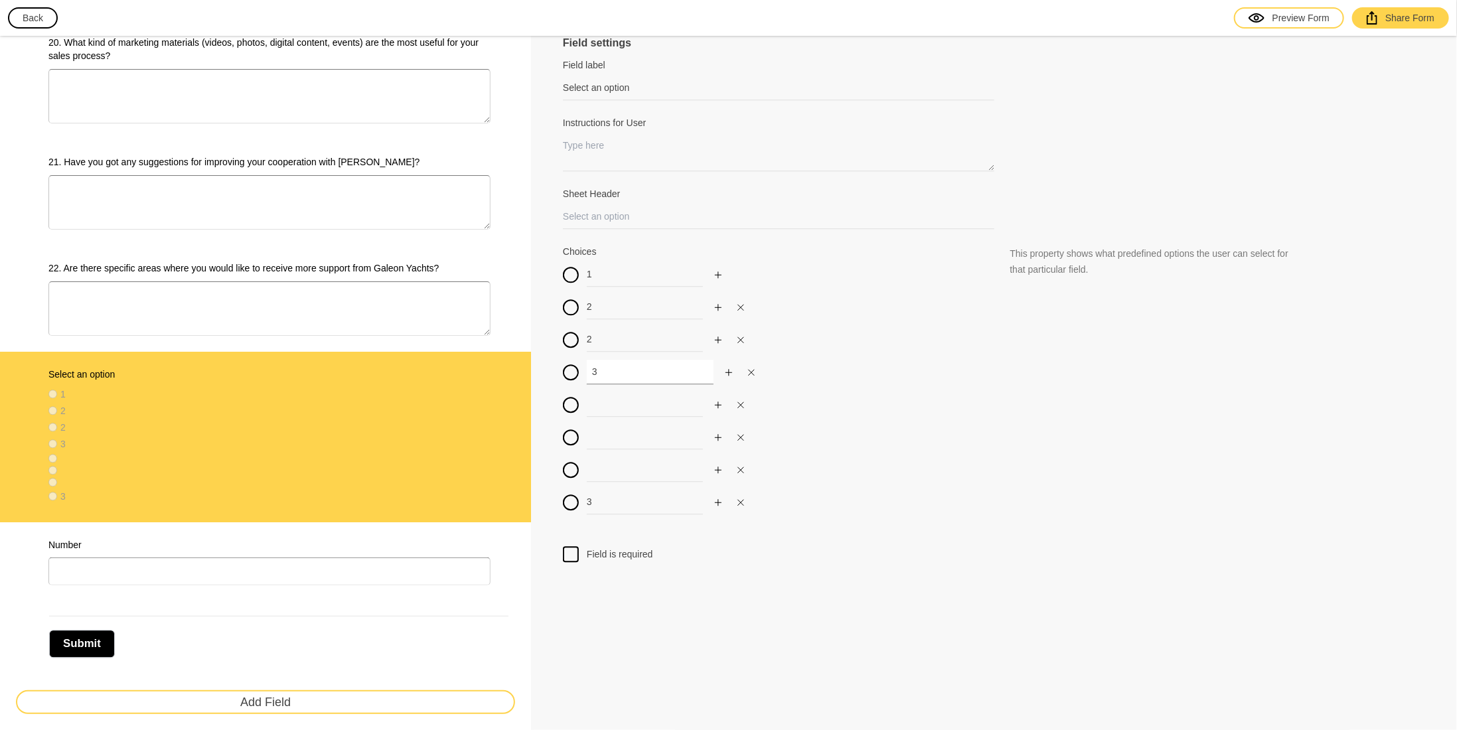
scroll to position [2085, 0]
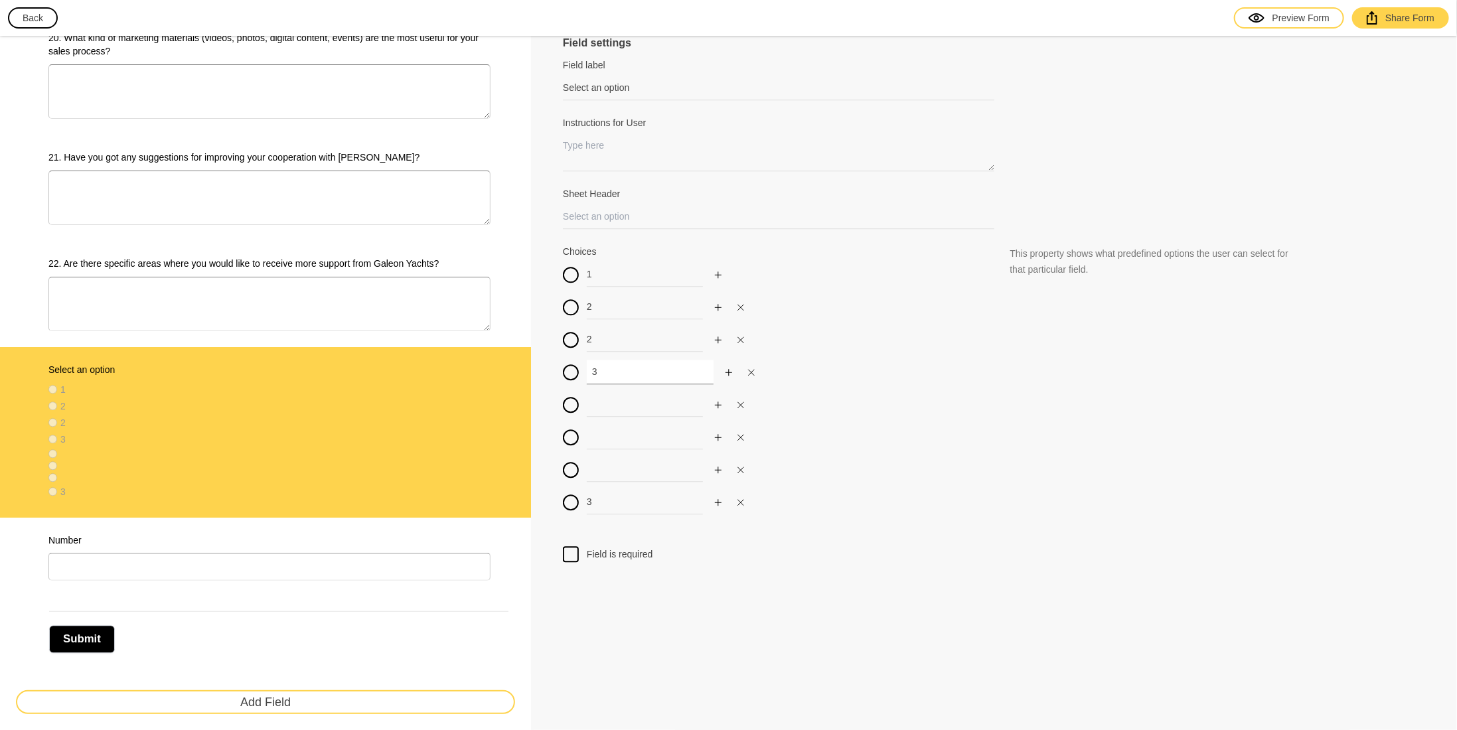
type input "3"
drag, startPoint x: 609, startPoint y: 344, endPoint x: 544, endPoint y: 340, distance: 64.5
type input "3"
drag, startPoint x: 584, startPoint y: 374, endPoint x: 571, endPoint y: 374, distance: 13.3
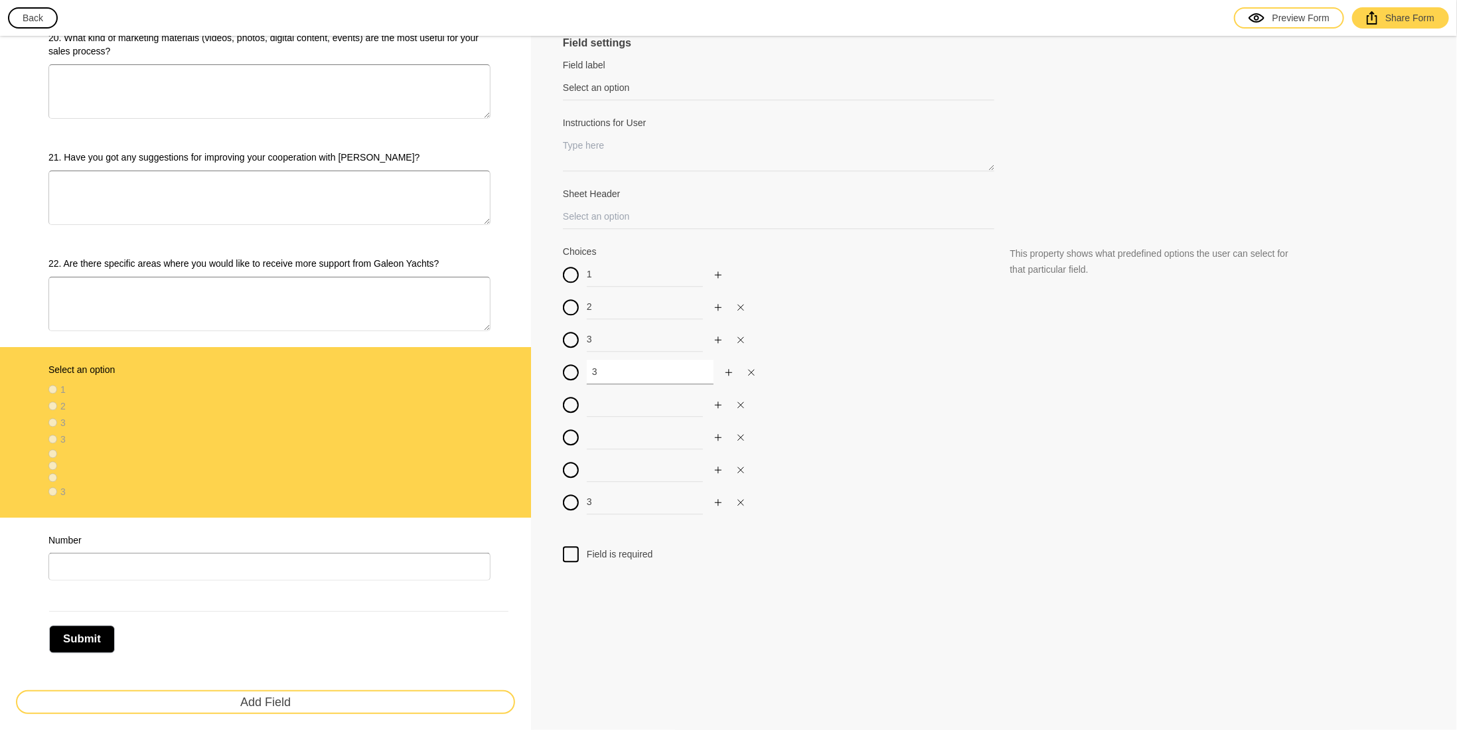
click at [574, 374] on div "3" at bounding box center [778, 372] width 431 height 25
type input "4"
click at [615, 404] on input at bounding box center [650, 404] width 127 height 25
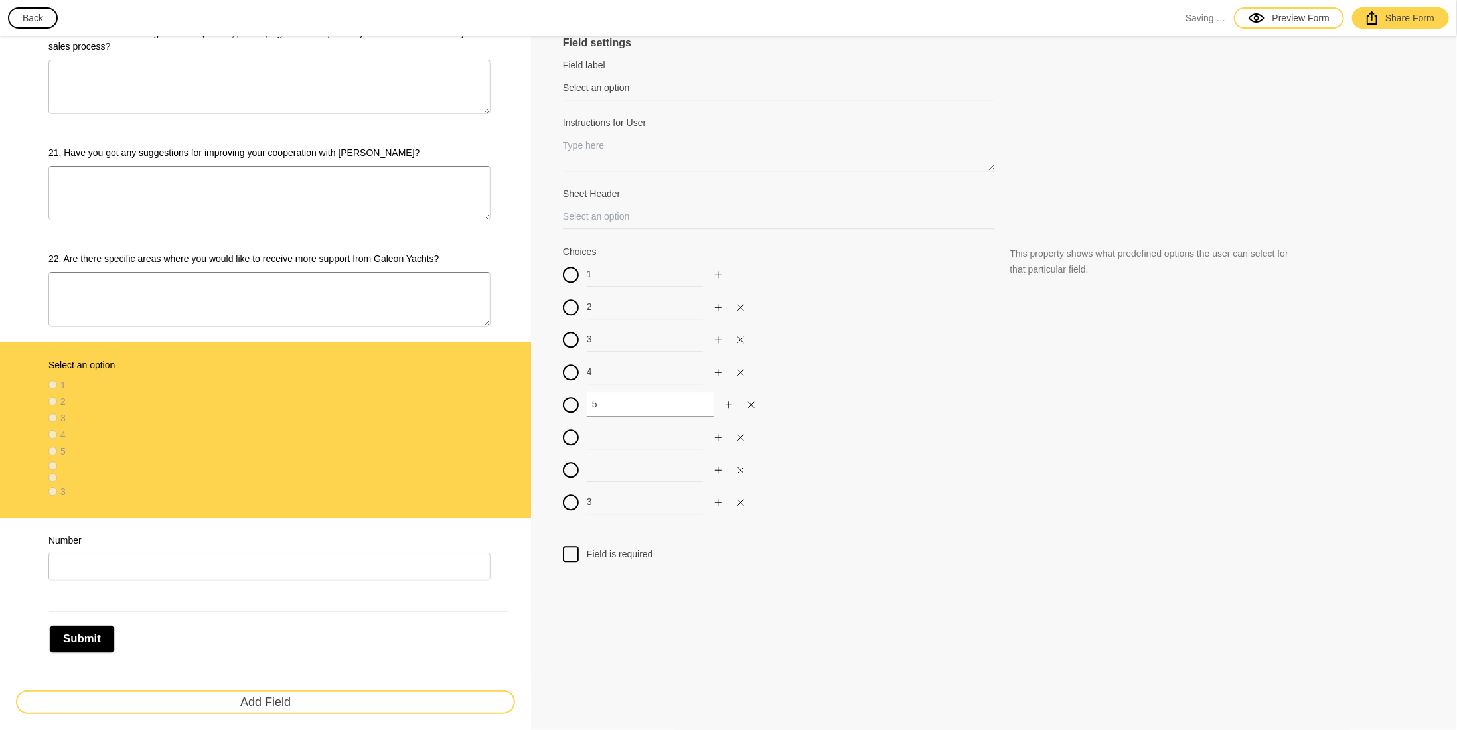
type input "5"
click at [626, 441] on input at bounding box center [650, 437] width 127 height 25
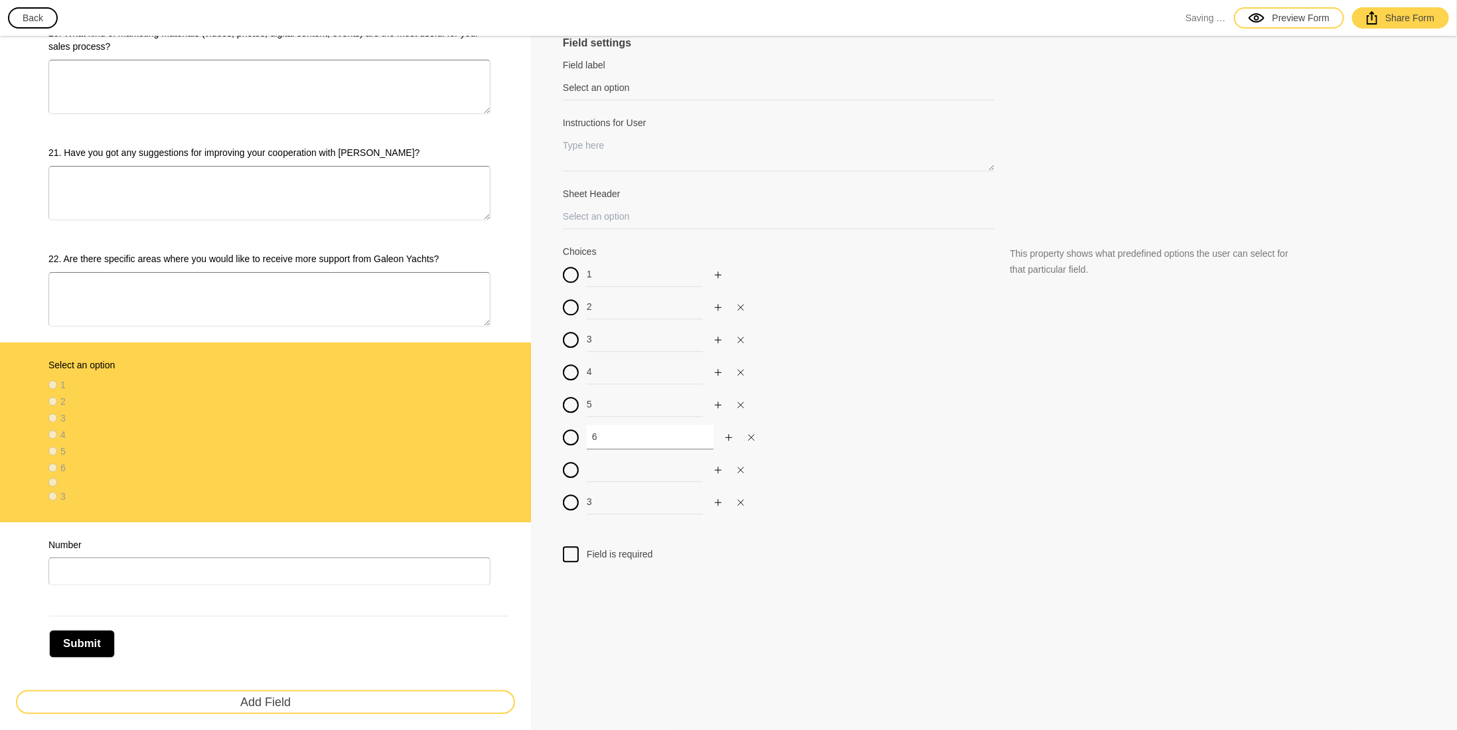
scroll to position [2095, 0]
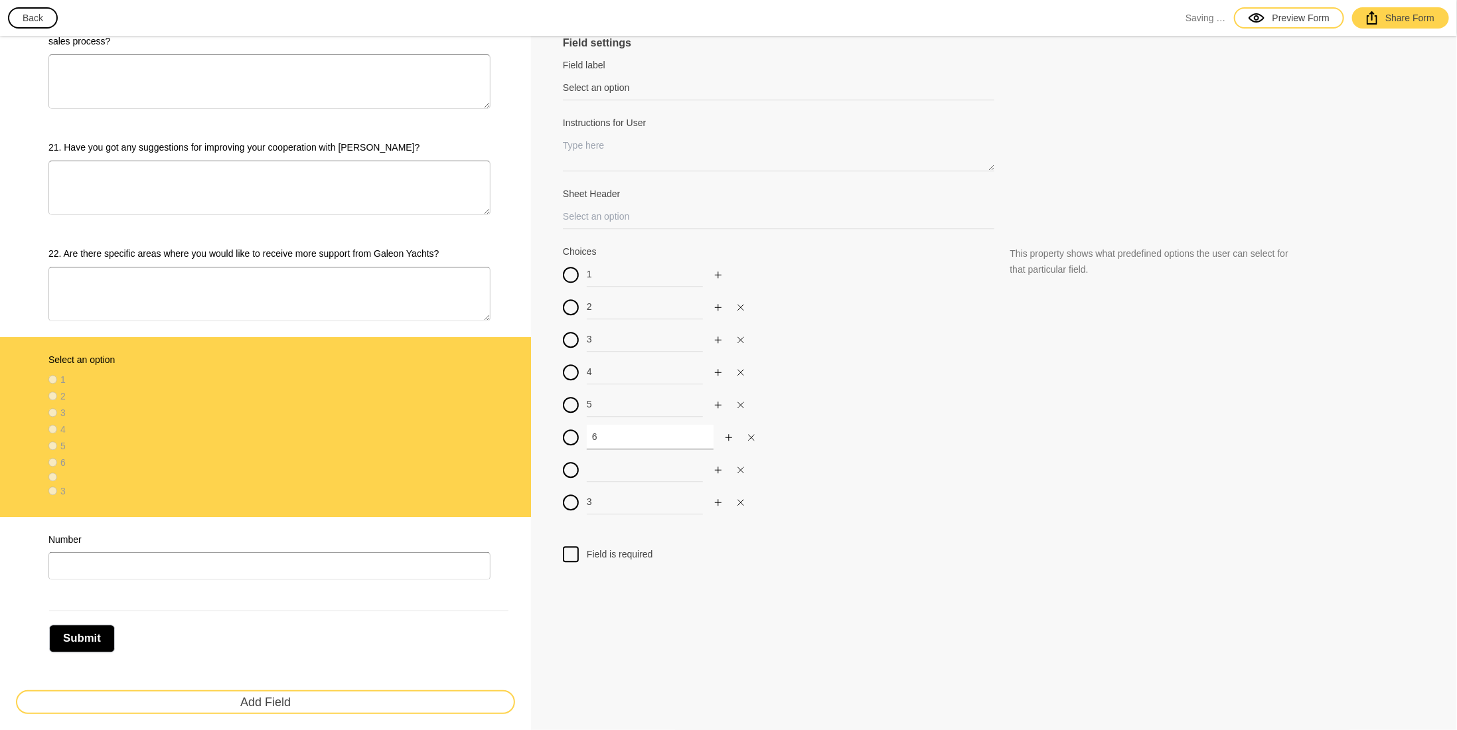
type input "6"
click at [628, 475] on input at bounding box center [650, 469] width 127 height 25
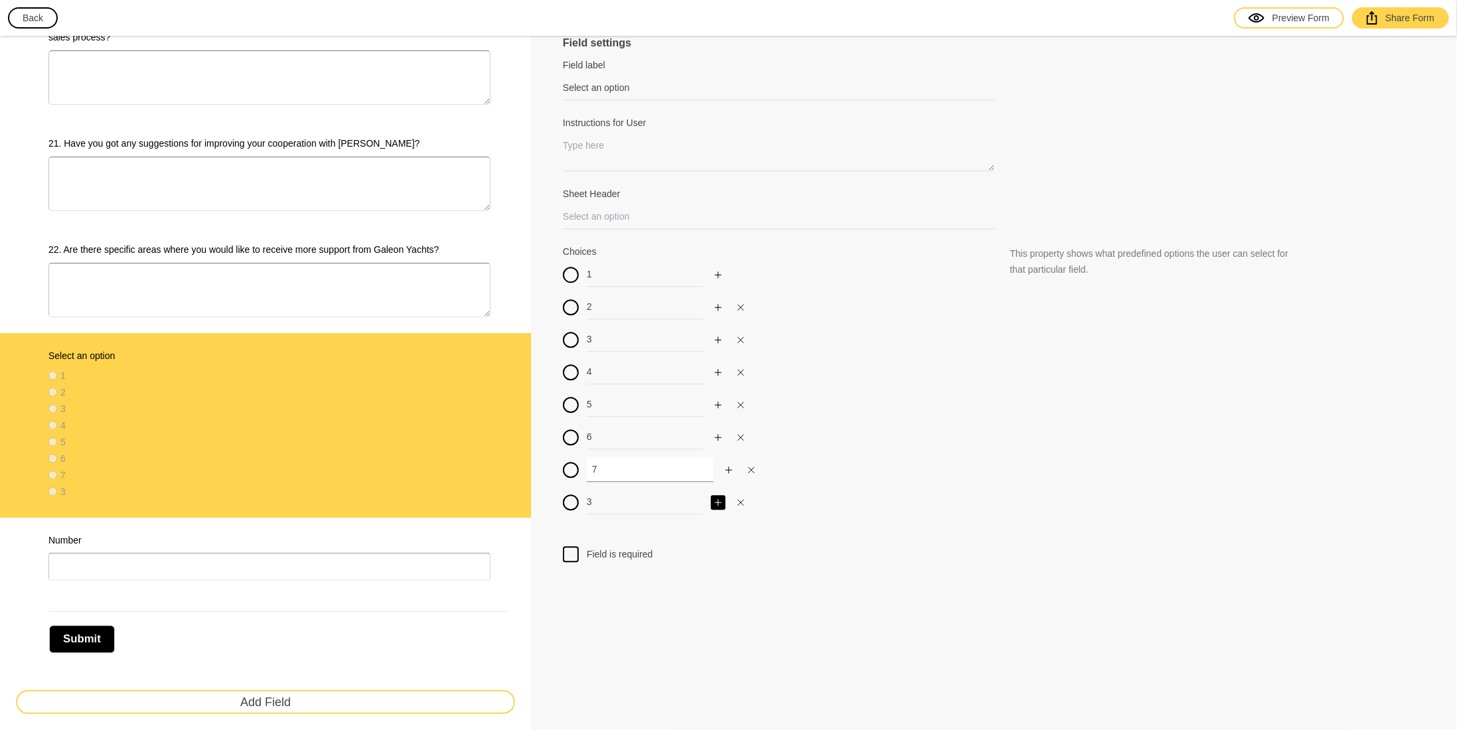
type input "7"
click at [715, 499] on icon "Add" at bounding box center [718, 502] width 7 height 7
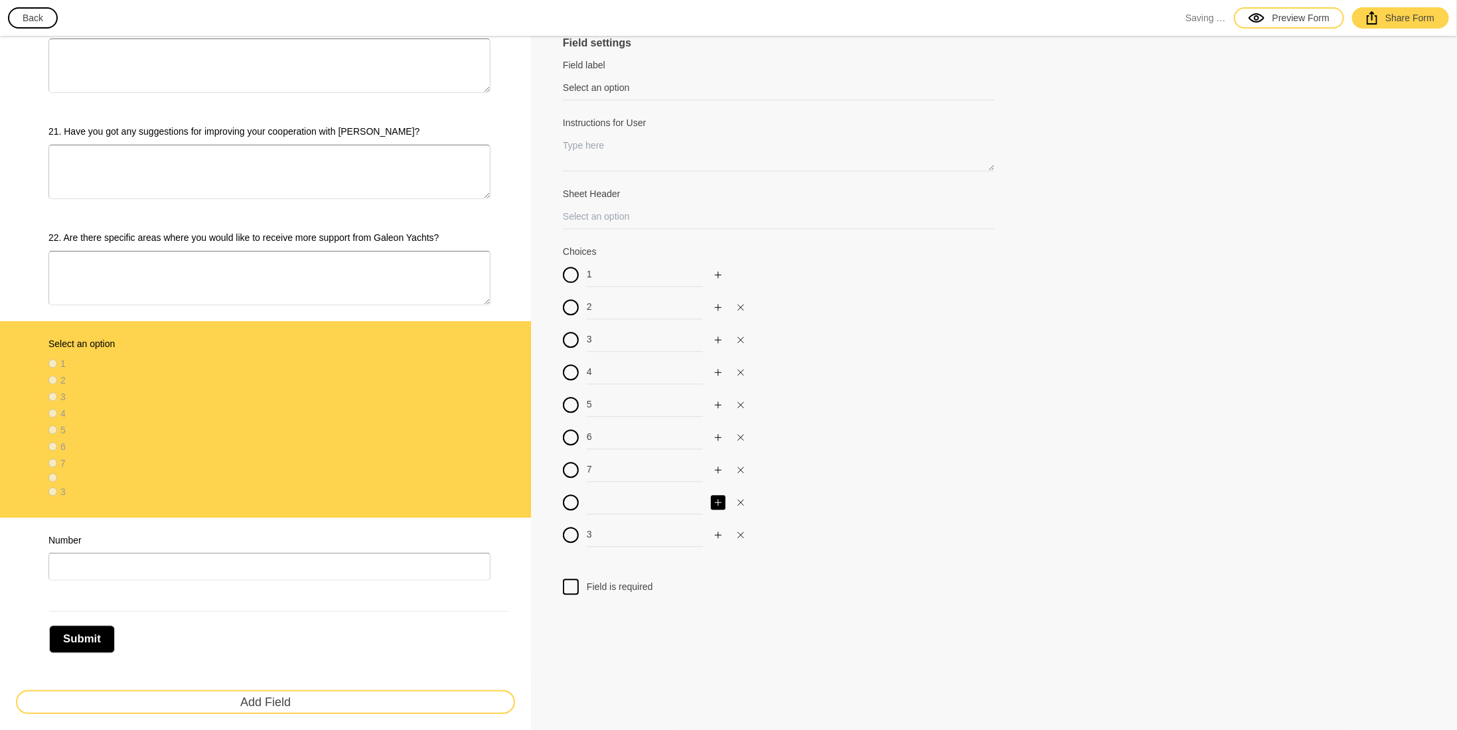
click at [717, 498] on icon "Add" at bounding box center [718, 502] width 8 height 8
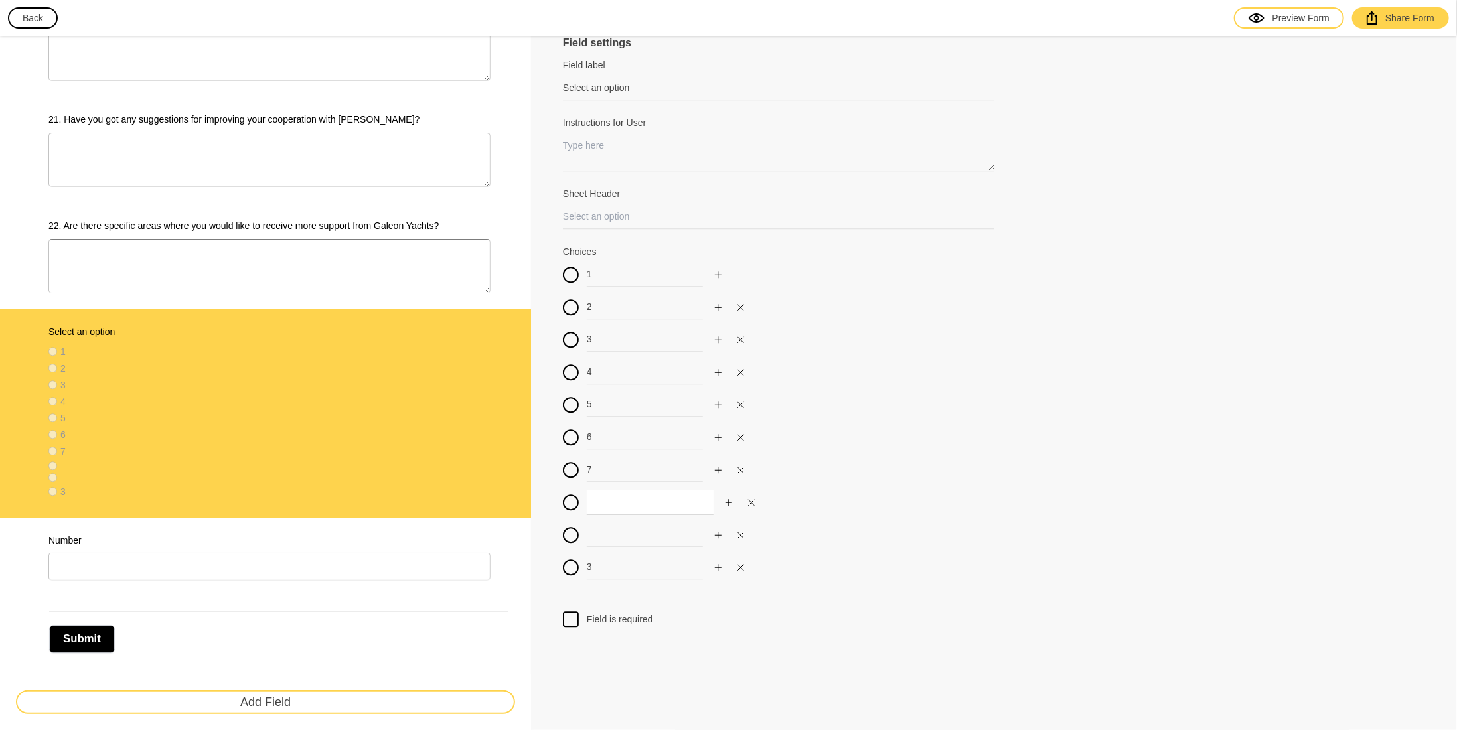
click at [621, 498] on input at bounding box center [650, 502] width 127 height 25
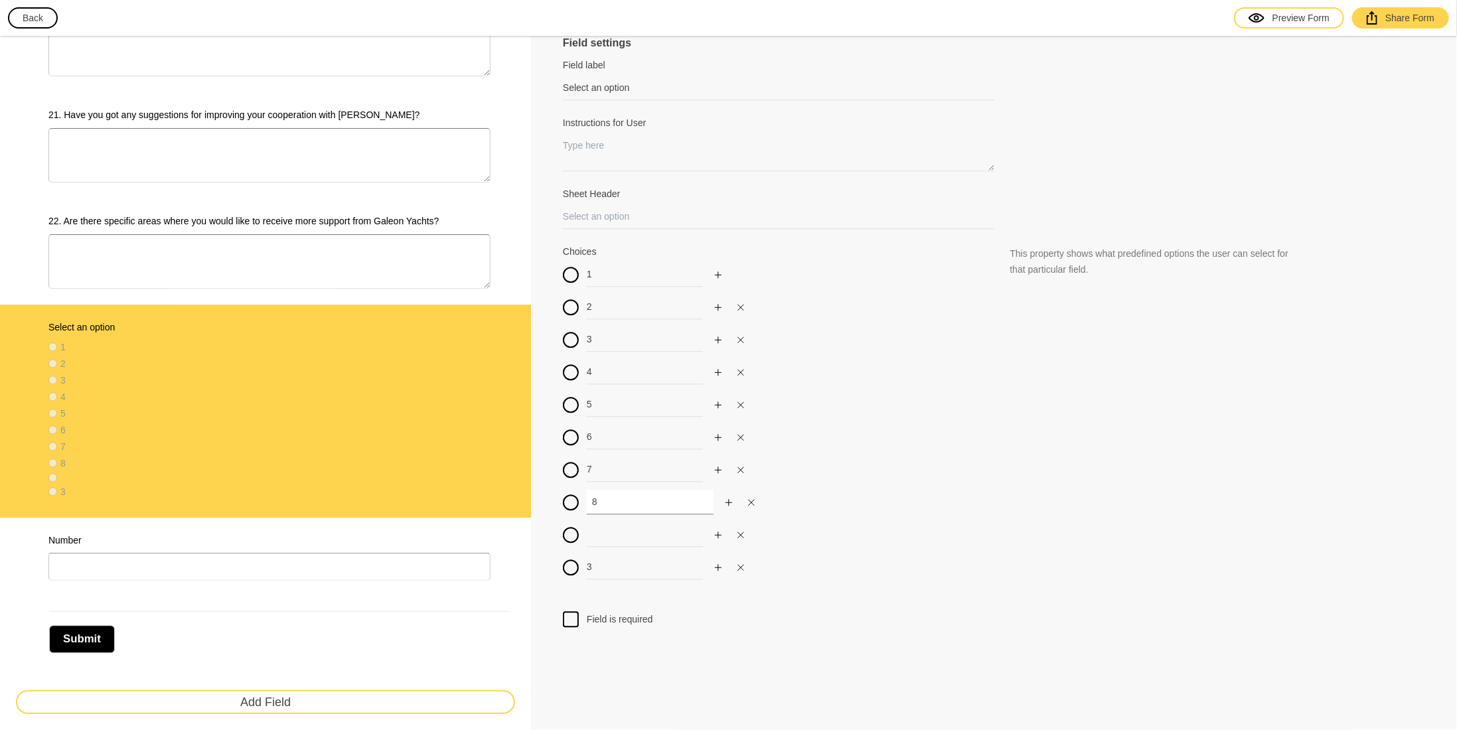
type input "8"
click at [621, 528] on input at bounding box center [650, 534] width 127 height 25
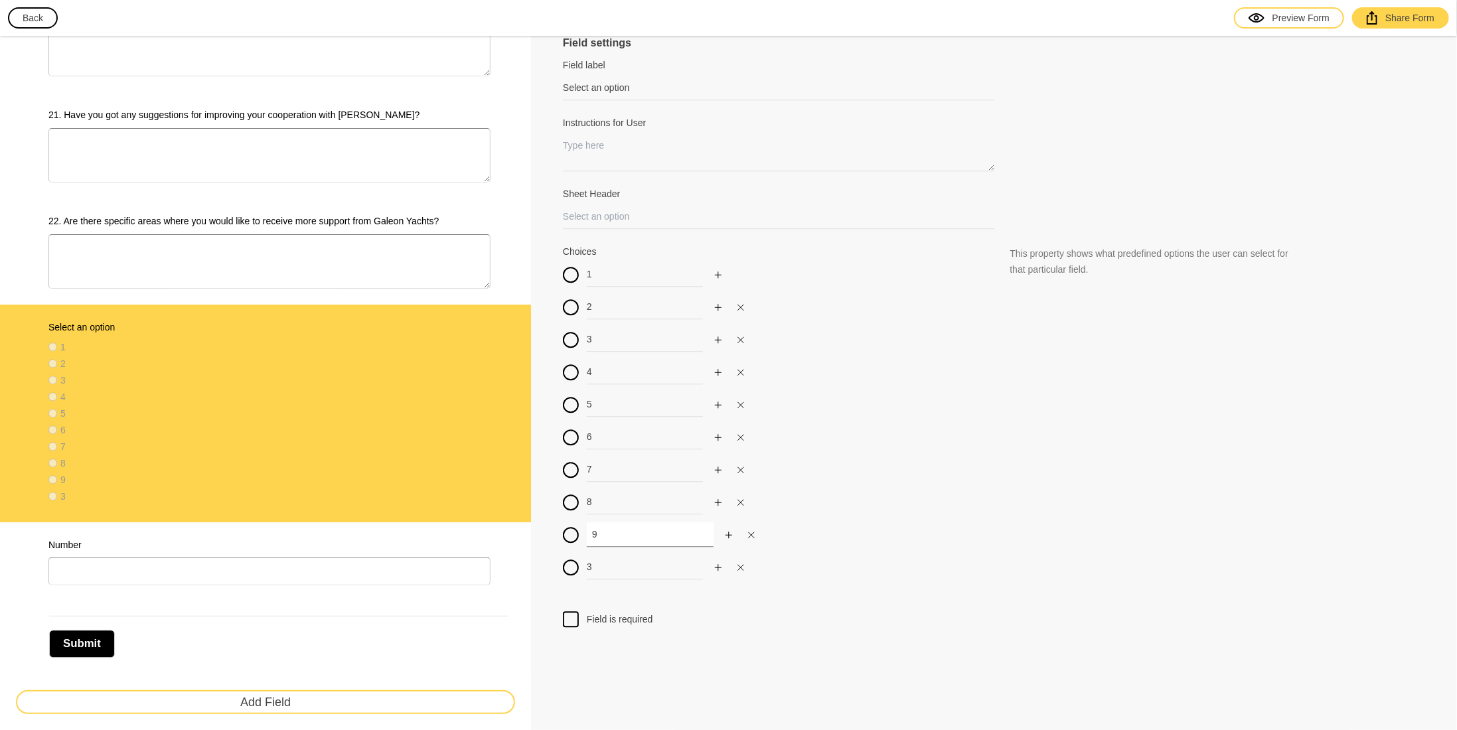
scroll to position [2132, 0]
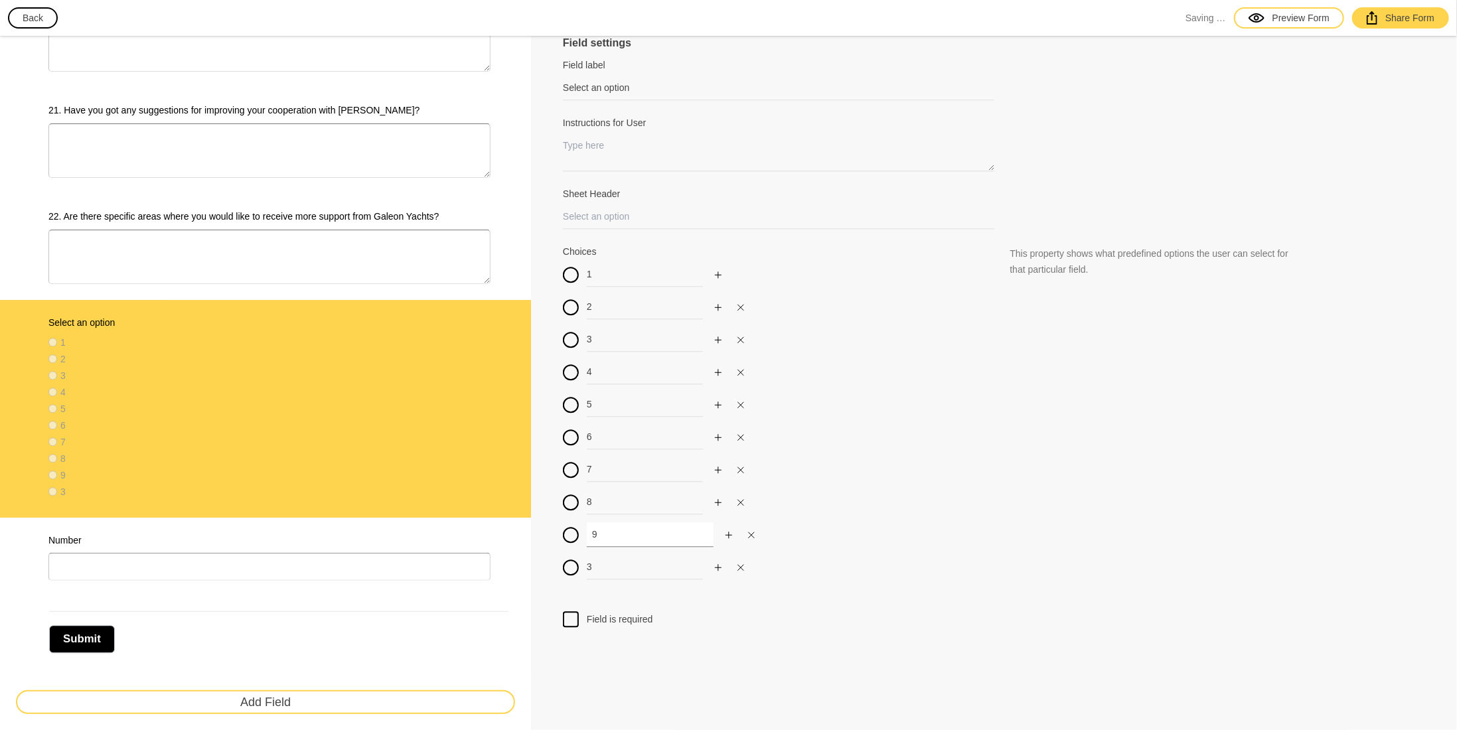
type input "9"
drag, startPoint x: 632, startPoint y: 567, endPoint x: 557, endPoint y: 563, distance: 75.1
type input "10"
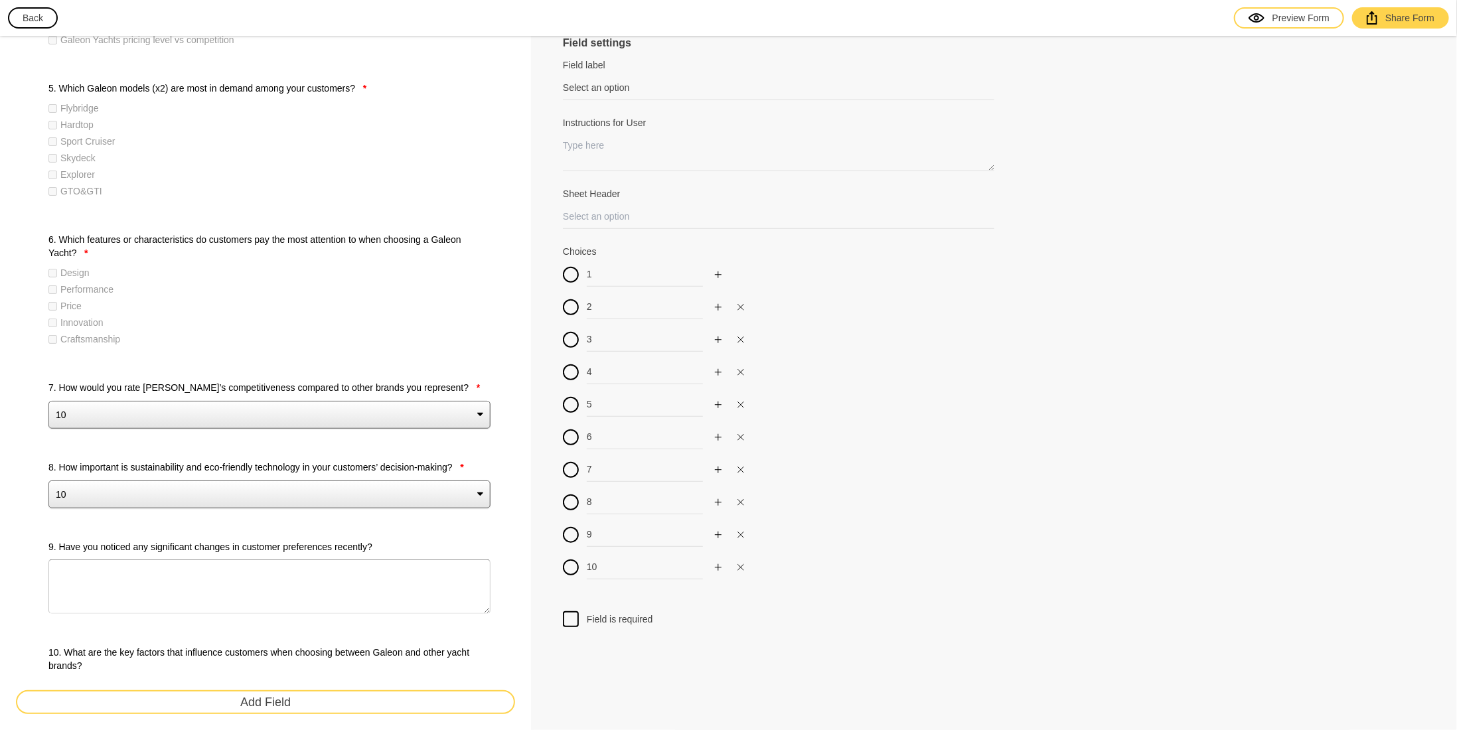
scroll to position [273, 0]
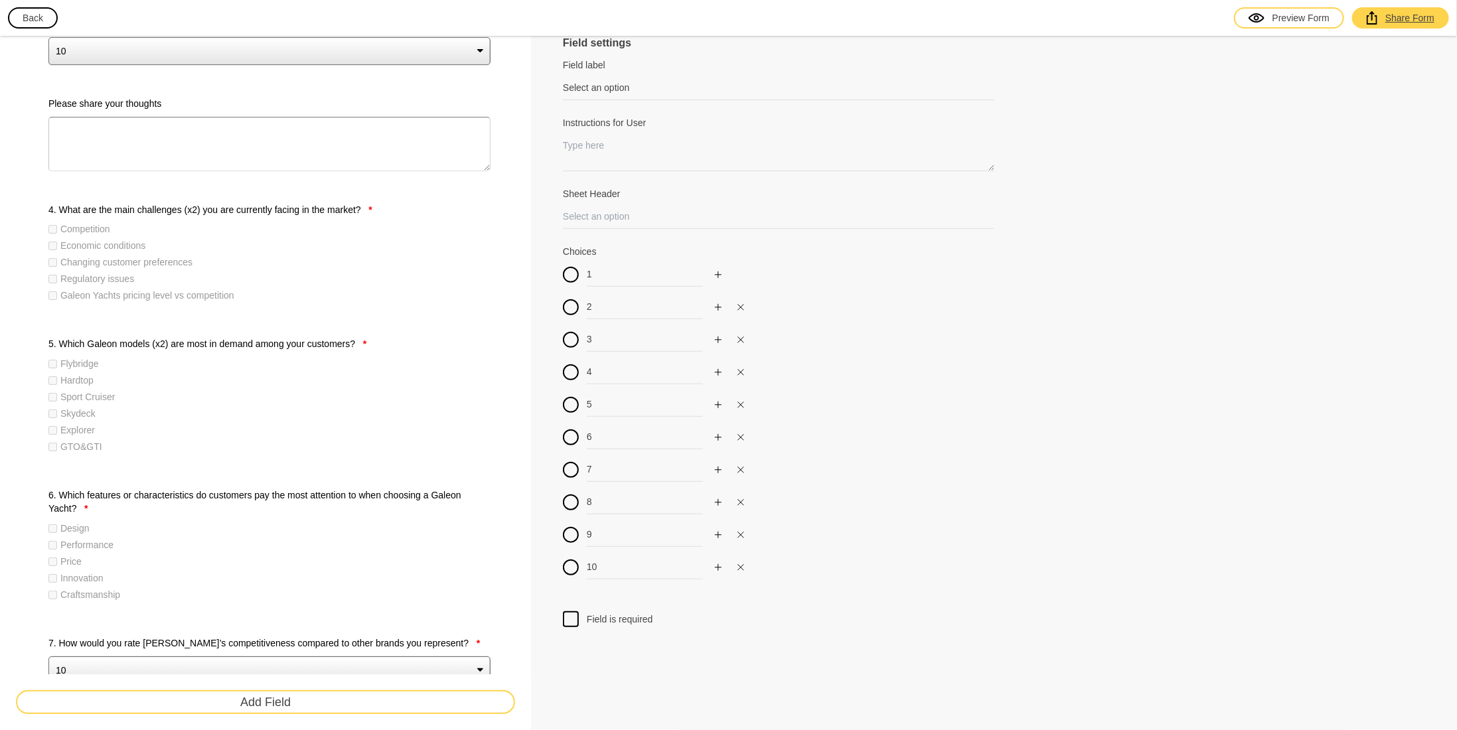
click at [1373, 15] on icon at bounding box center [1371, 17] width 11 height 13
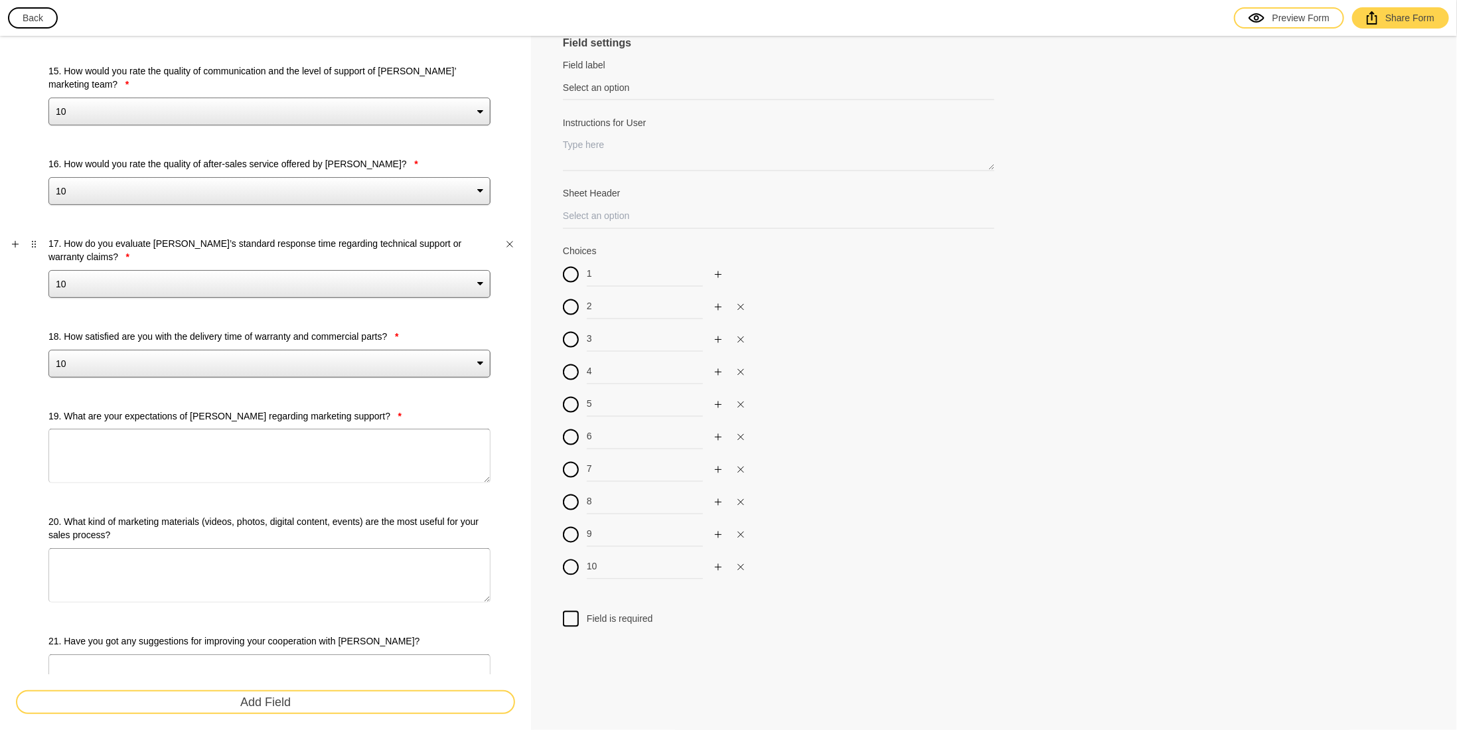
scroll to position [2132, 0]
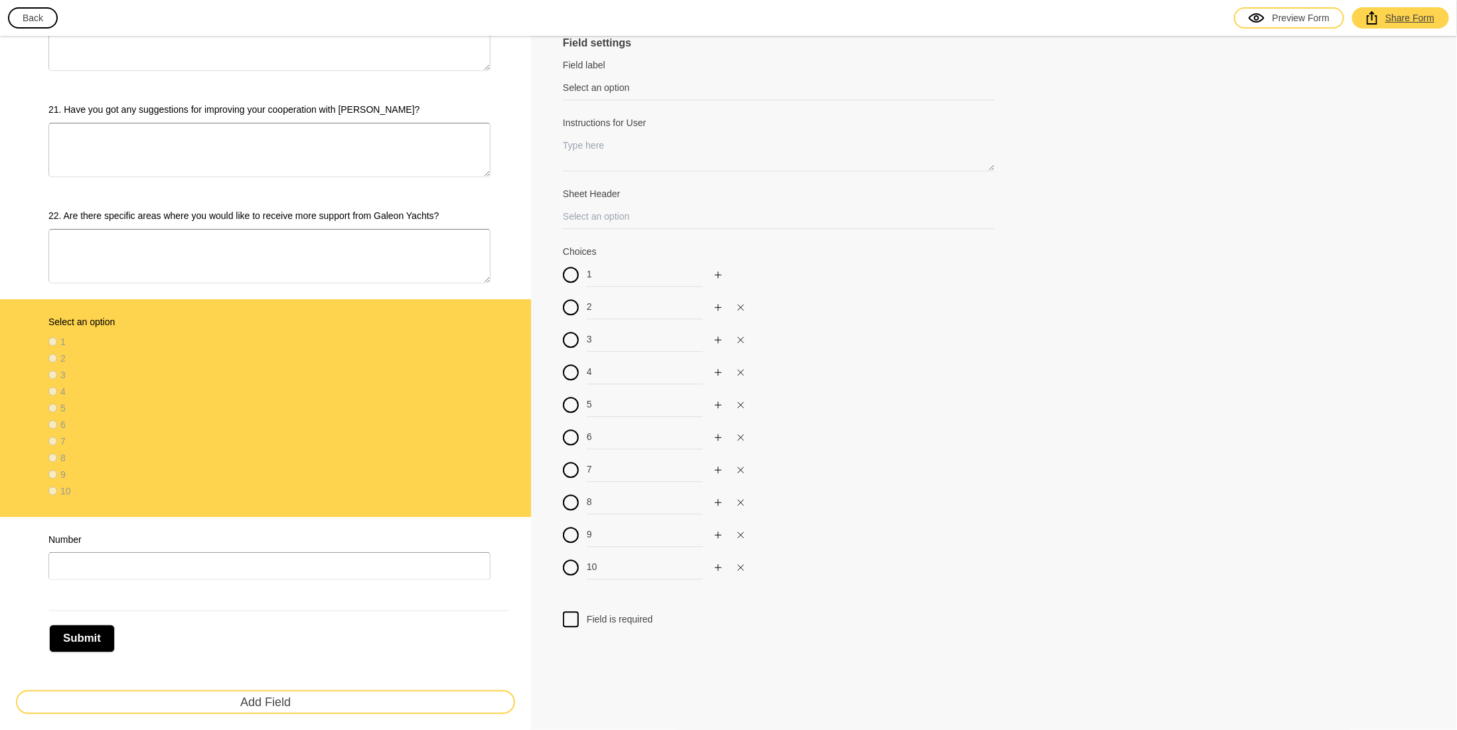
click at [1405, 21] on div "Share Form" at bounding box center [1400, 17] width 68 height 13
